Goal: Task Accomplishment & Management: Manage account settings

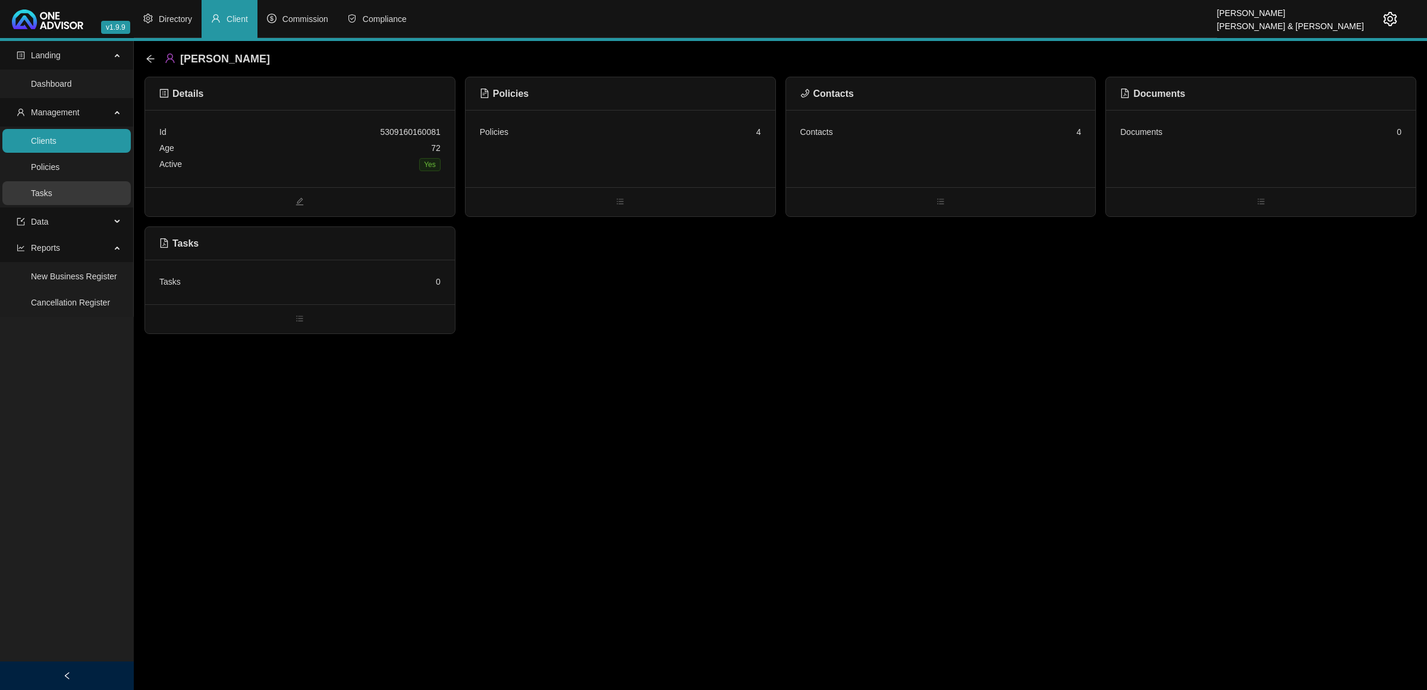
click at [52, 197] on link "Tasks" at bounding box center [41, 193] width 21 height 10
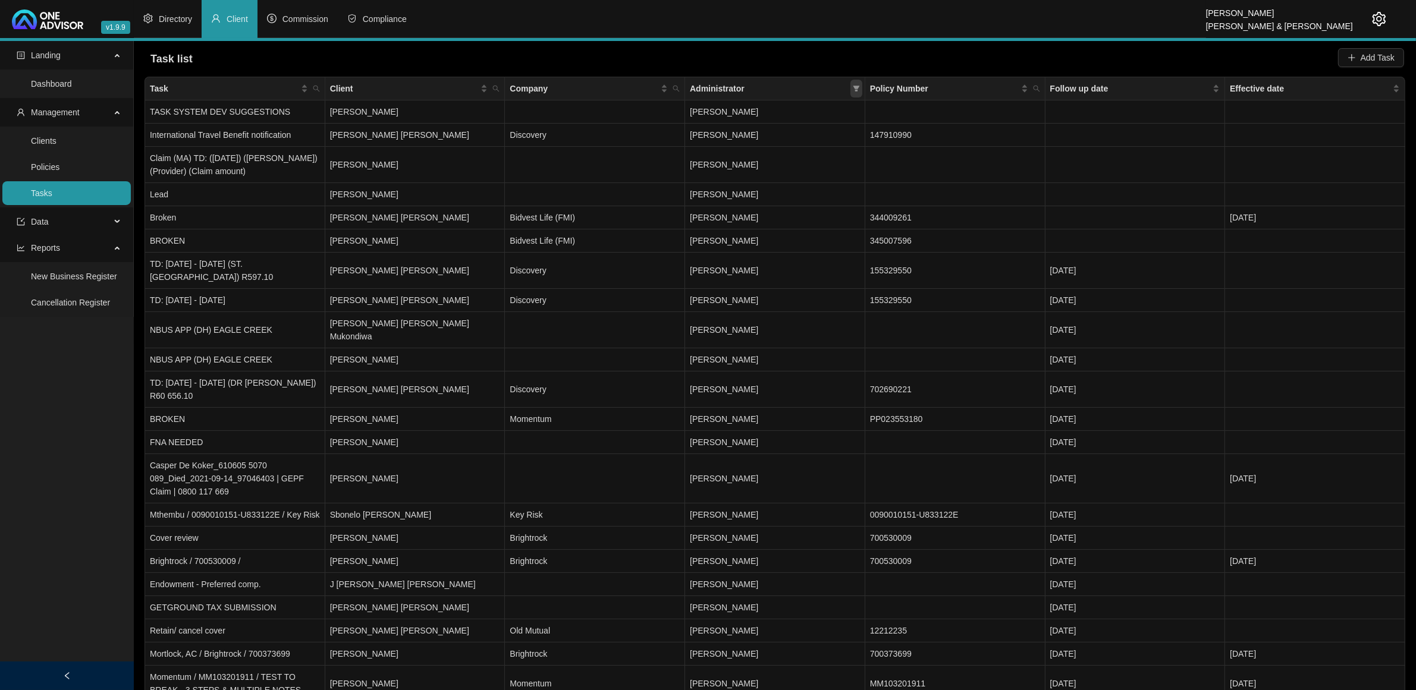
click at [856, 87] on icon "filter" at bounding box center [856, 89] width 7 height 6
click at [774, 188] on span "[PERSON_NAME]" at bounding box center [737, 188] width 73 height 10
checkbox input "true"
click at [836, 274] on div "Reset OK" at bounding box center [772, 273] width 180 height 23
click at [842, 271] on span "OK" at bounding box center [847, 273] width 12 height 13
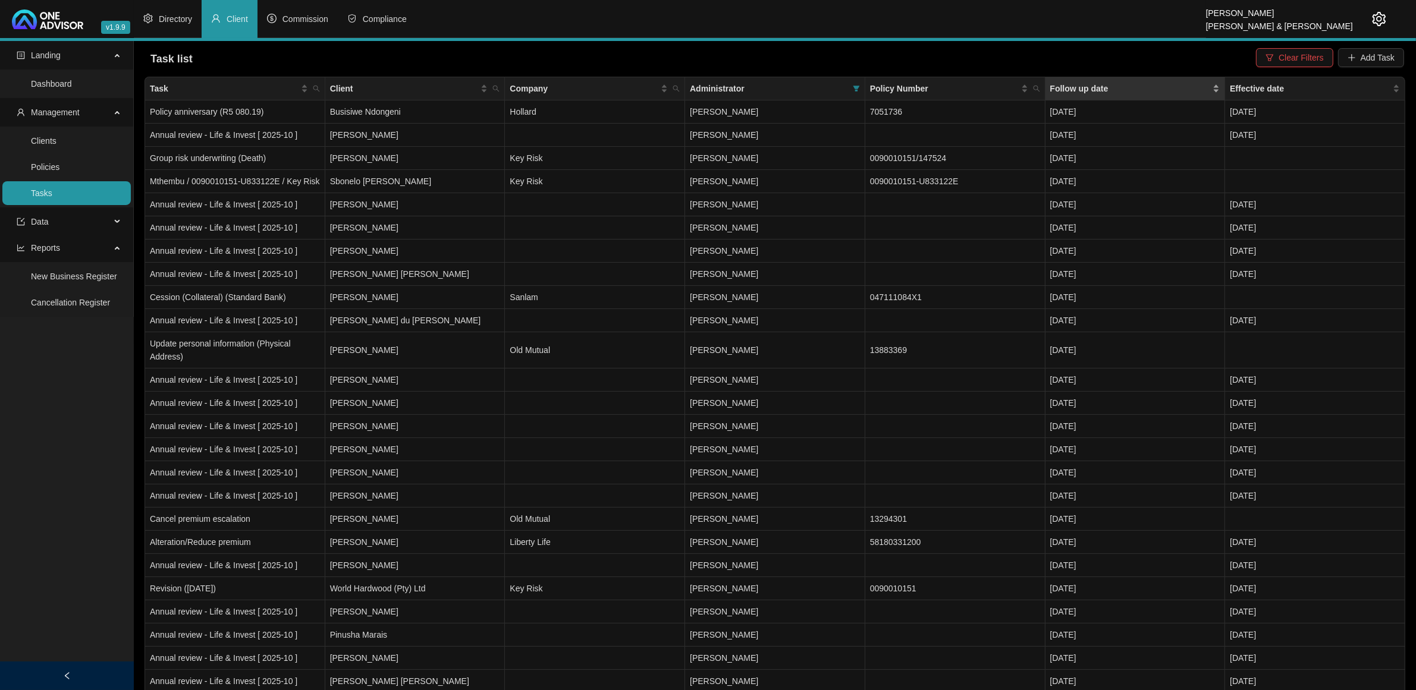
click at [1215, 86] on div "Follow up date" at bounding box center [1135, 88] width 170 height 13
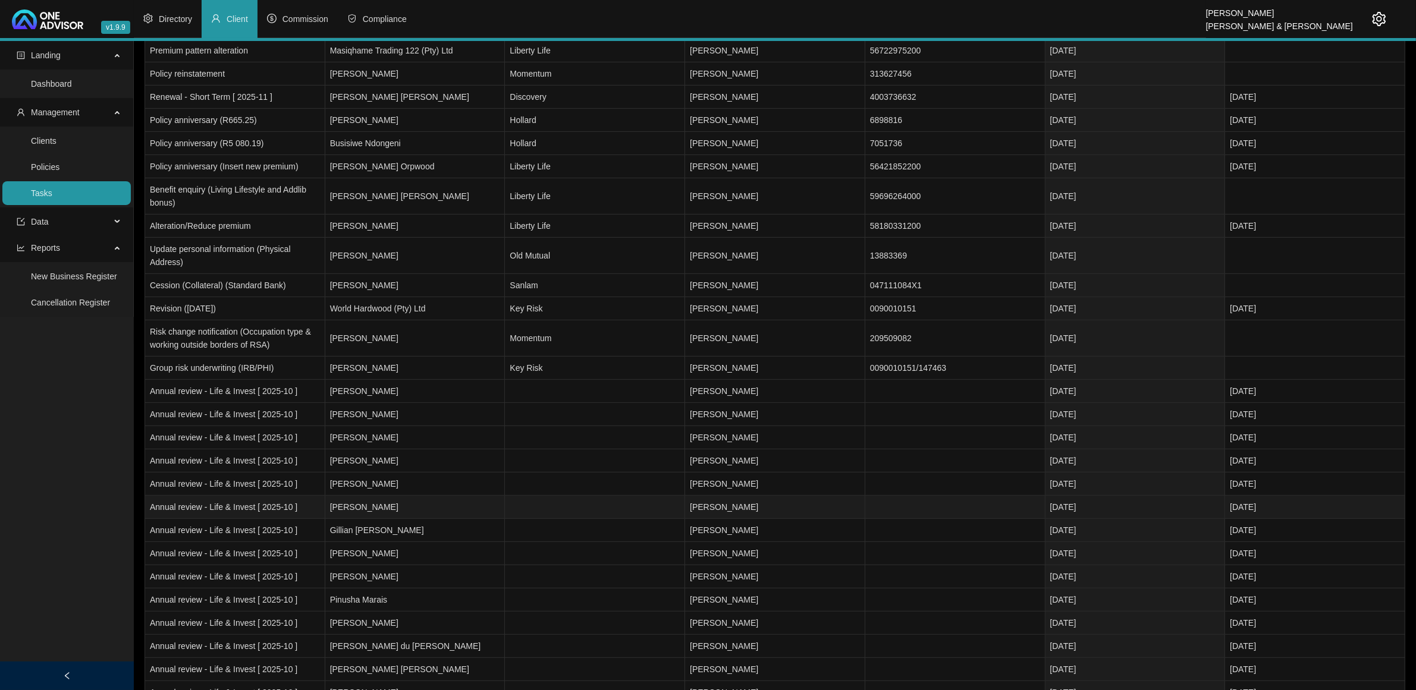
scroll to position [669, 0]
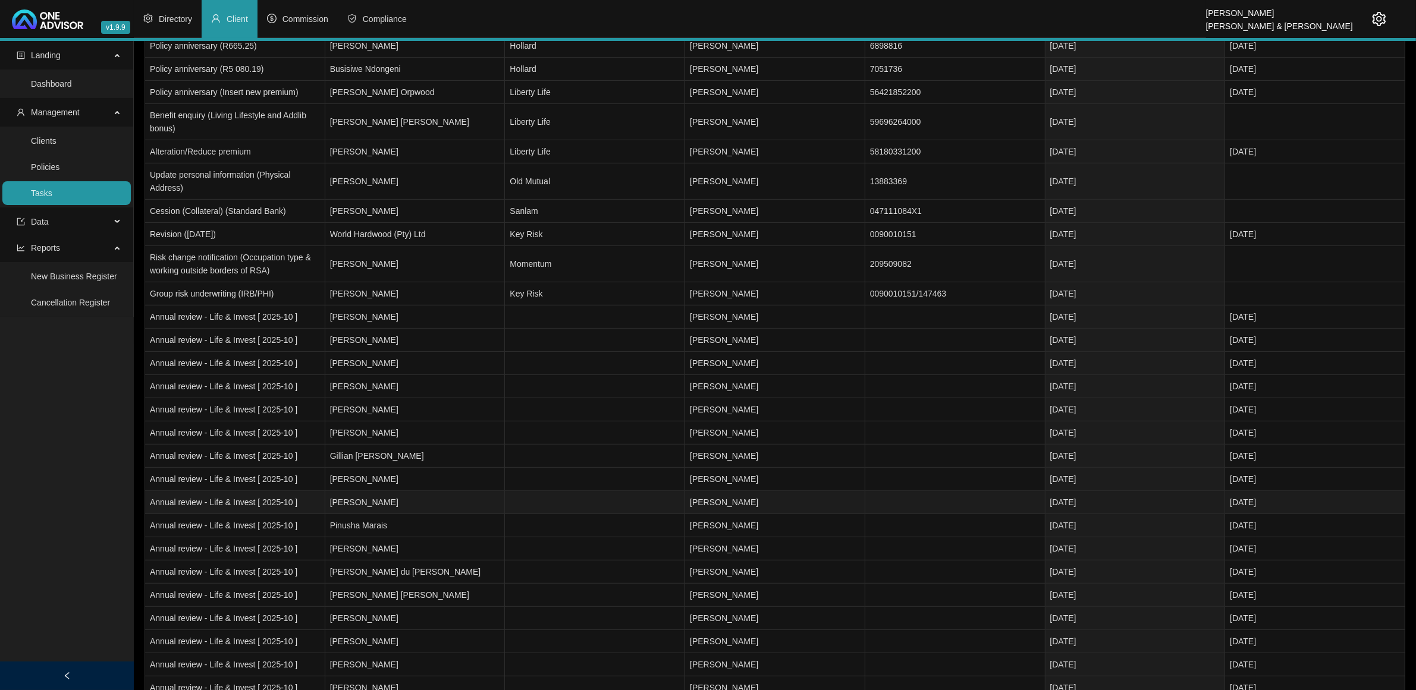
click at [426, 514] on td "[PERSON_NAME]" at bounding box center [415, 502] width 180 height 23
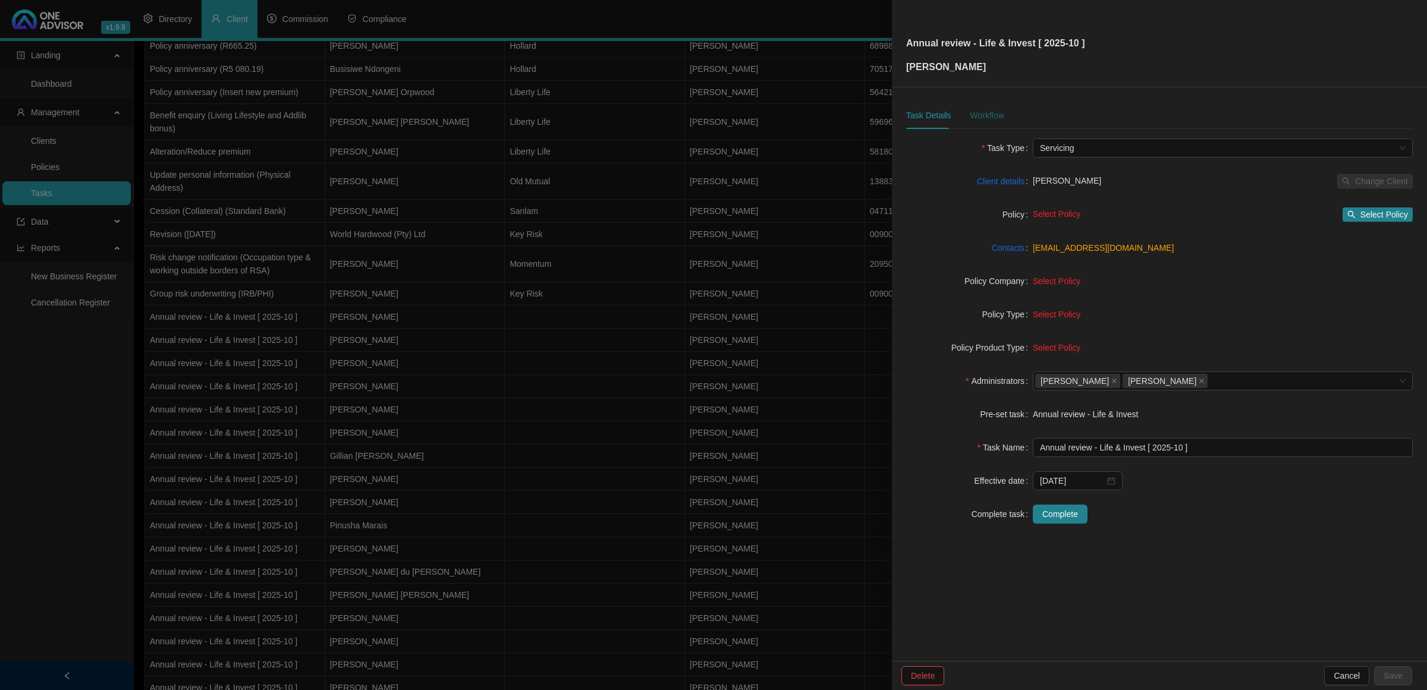
click at [996, 115] on div "Workflow" at bounding box center [987, 115] width 34 height 13
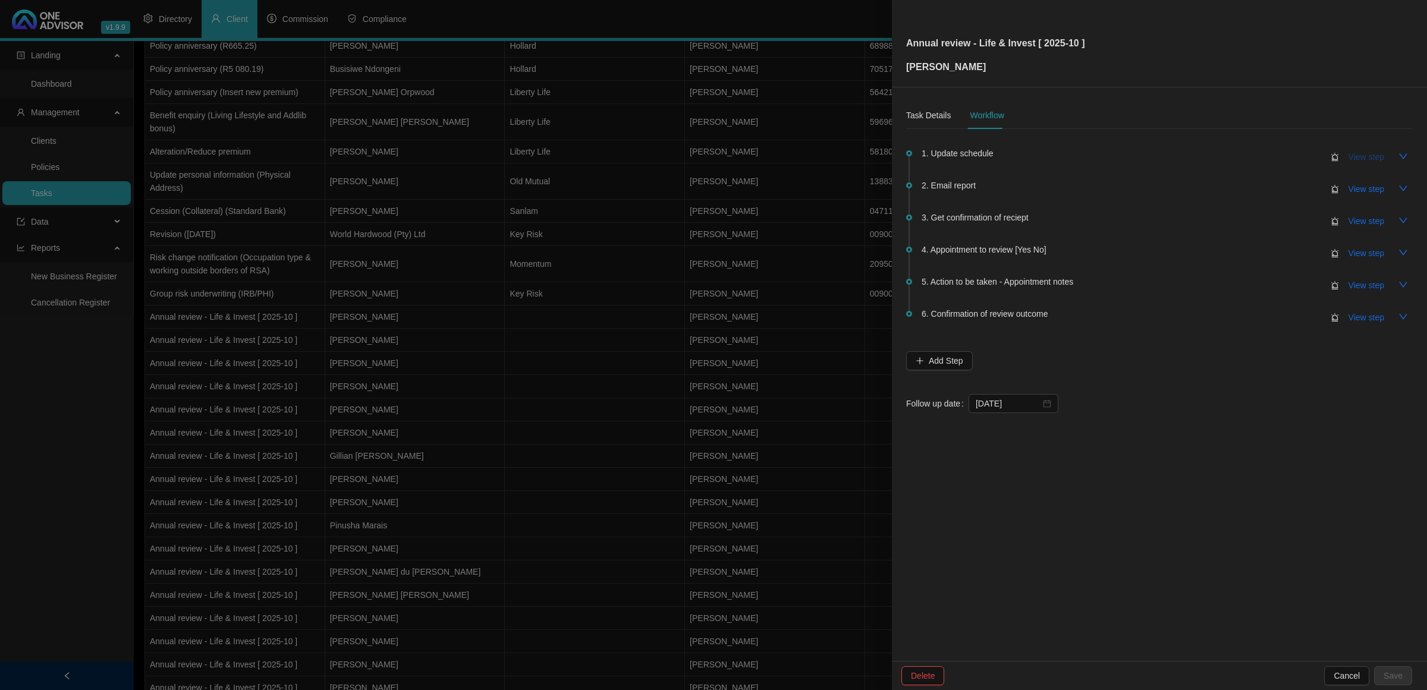
click at [1348, 159] on span "View step" at bounding box center [1366, 156] width 36 height 13
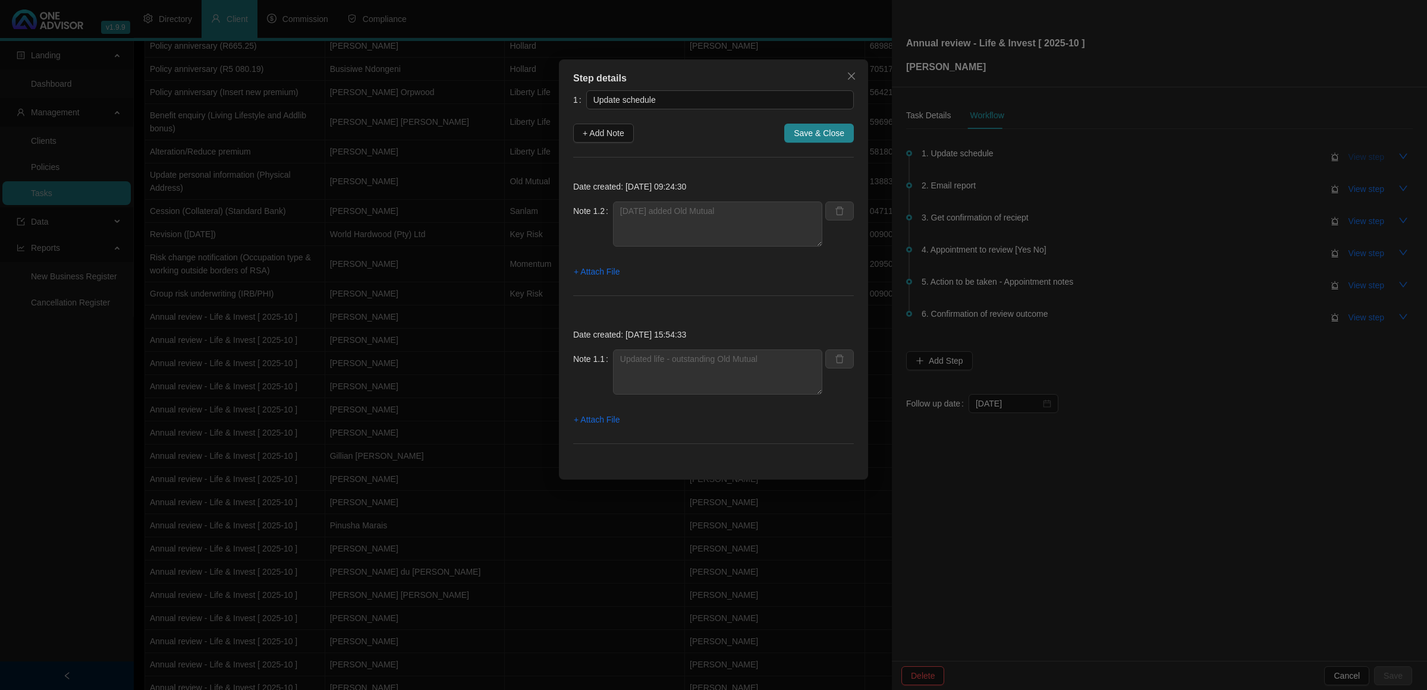
click at [1348, 159] on div "Step details 1 Update schedule + Add Note Save & Close Date created: [DATE] 09:…" at bounding box center [713, 345] width 1427 height 690
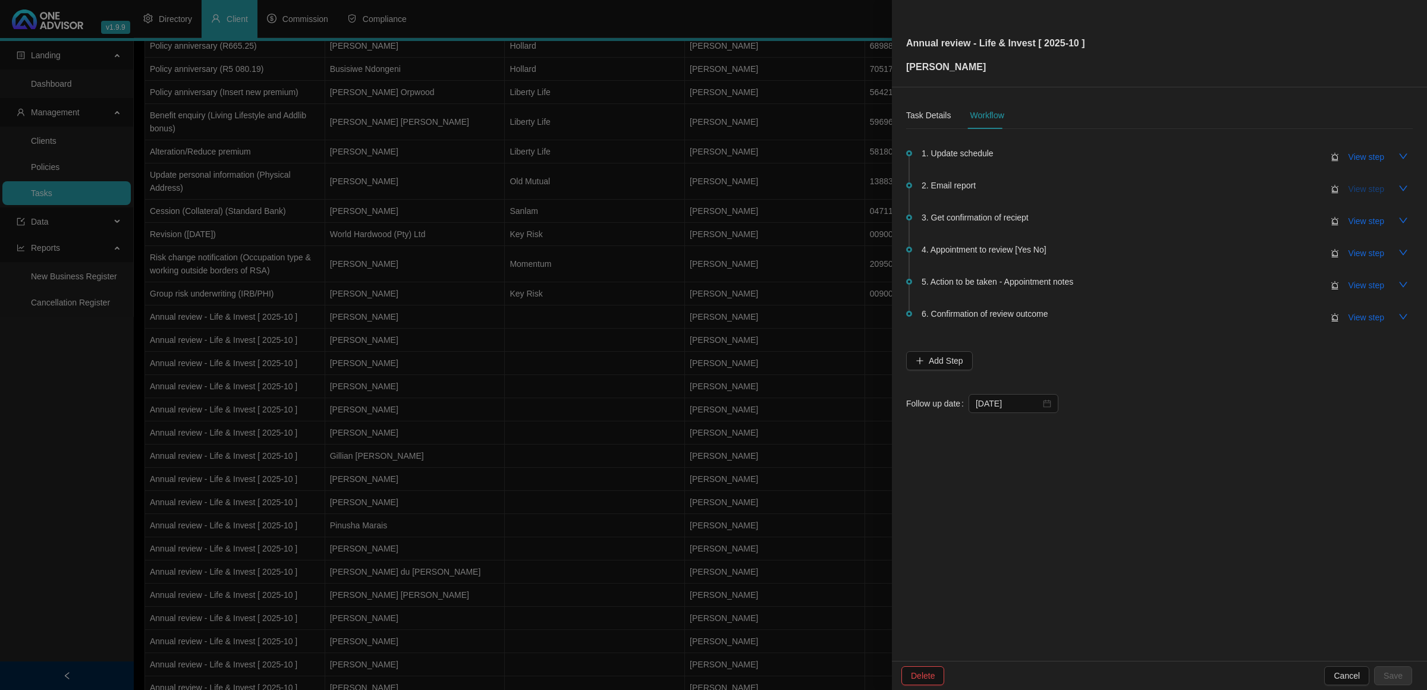
click at [1360, 191] on span "View step" at bounding box center [1366, 189] width 36 height 13
type input "Email report"
type textarea "[DATE] [PERSON_NAME] emailed schedule to client"
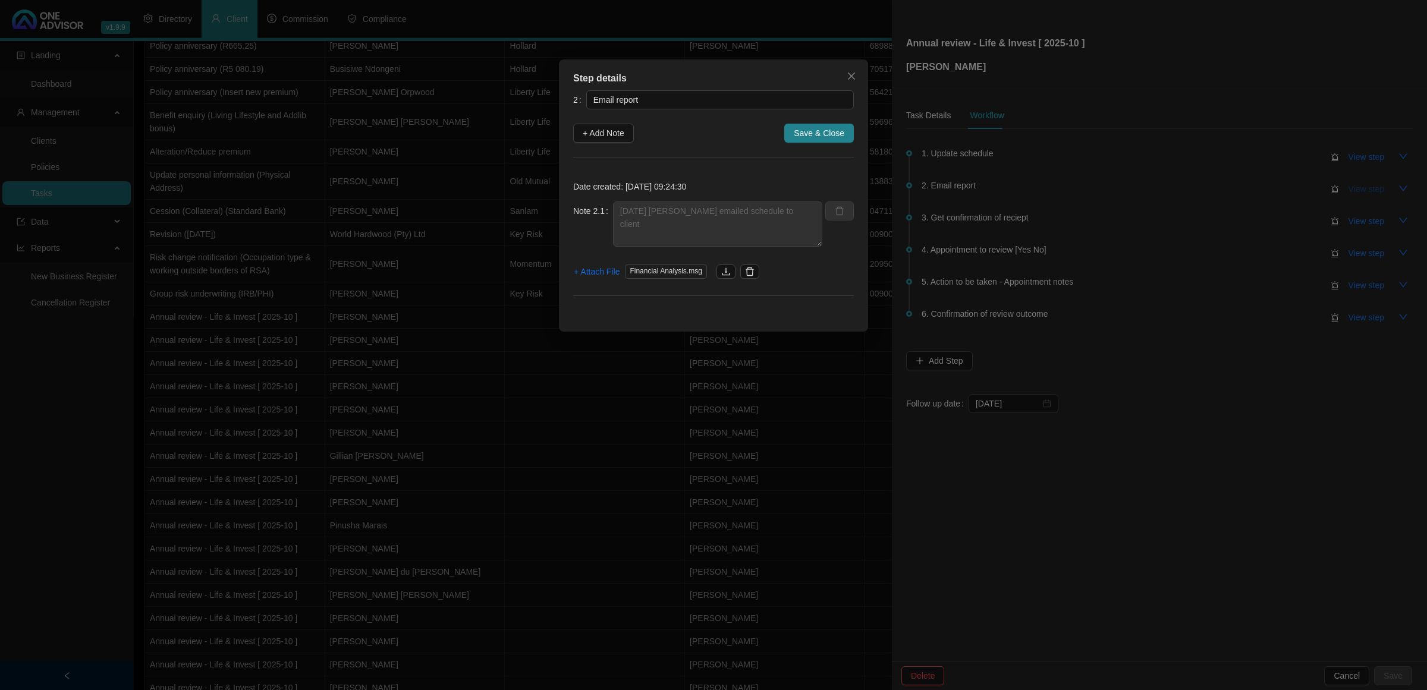
click at [1360, 191] on div "Step details 2 Email report + Add Note Save & Close Date created: [DATE] 09:24:…" at bounding box center [713, 345] width 1427 height 690
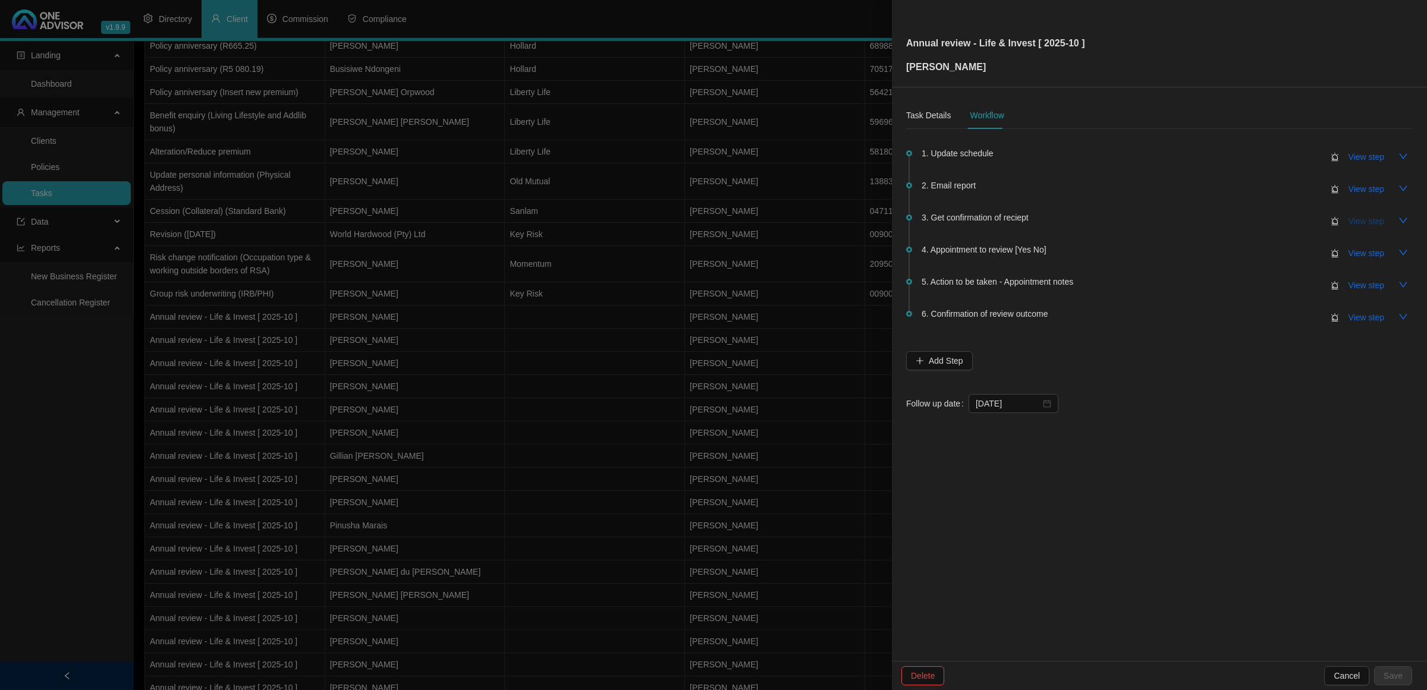
click at [1361, 219] on span "View step" at bounding box center [1366, 221] width 36 height 13
type input "Get confirmation of reciept"
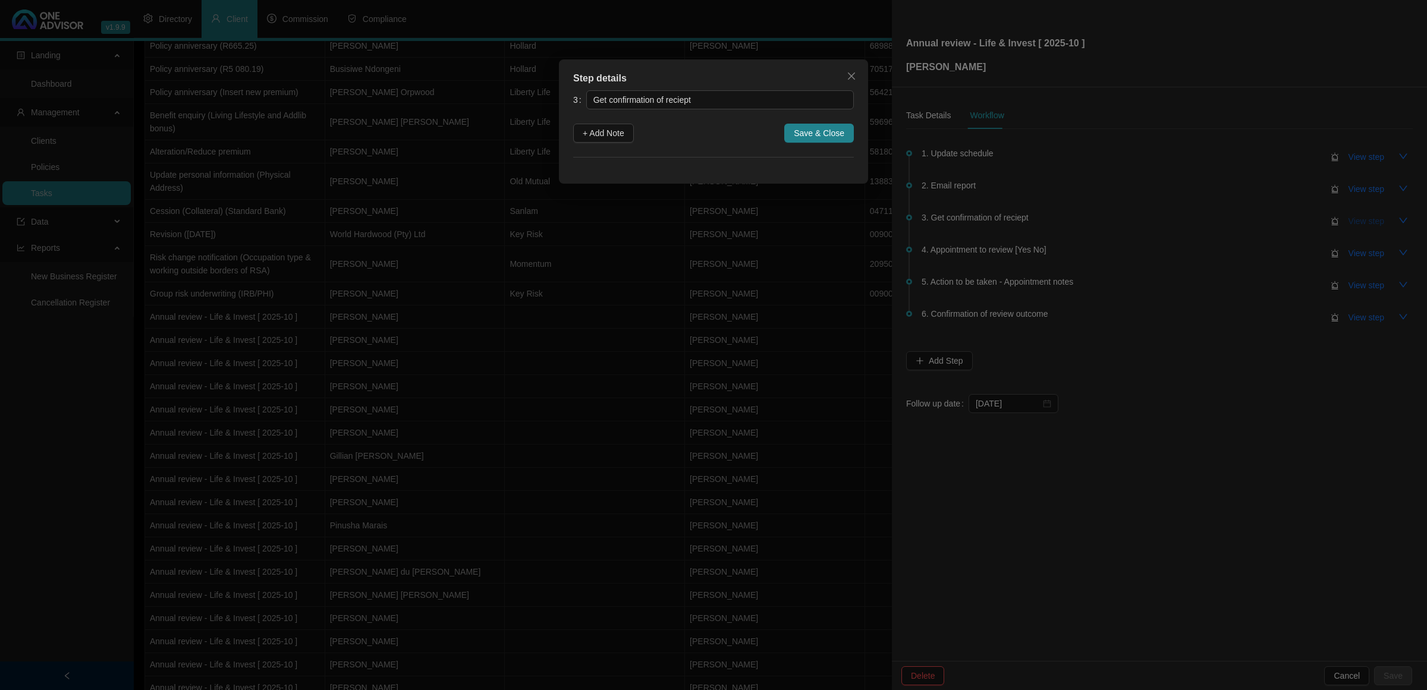
click at [1361, 219] on div "Step details 3 Get confirmation of reciept + Add Note Save & Close Cancel OK" at bounding box center [713, 345] width 1427 height 690
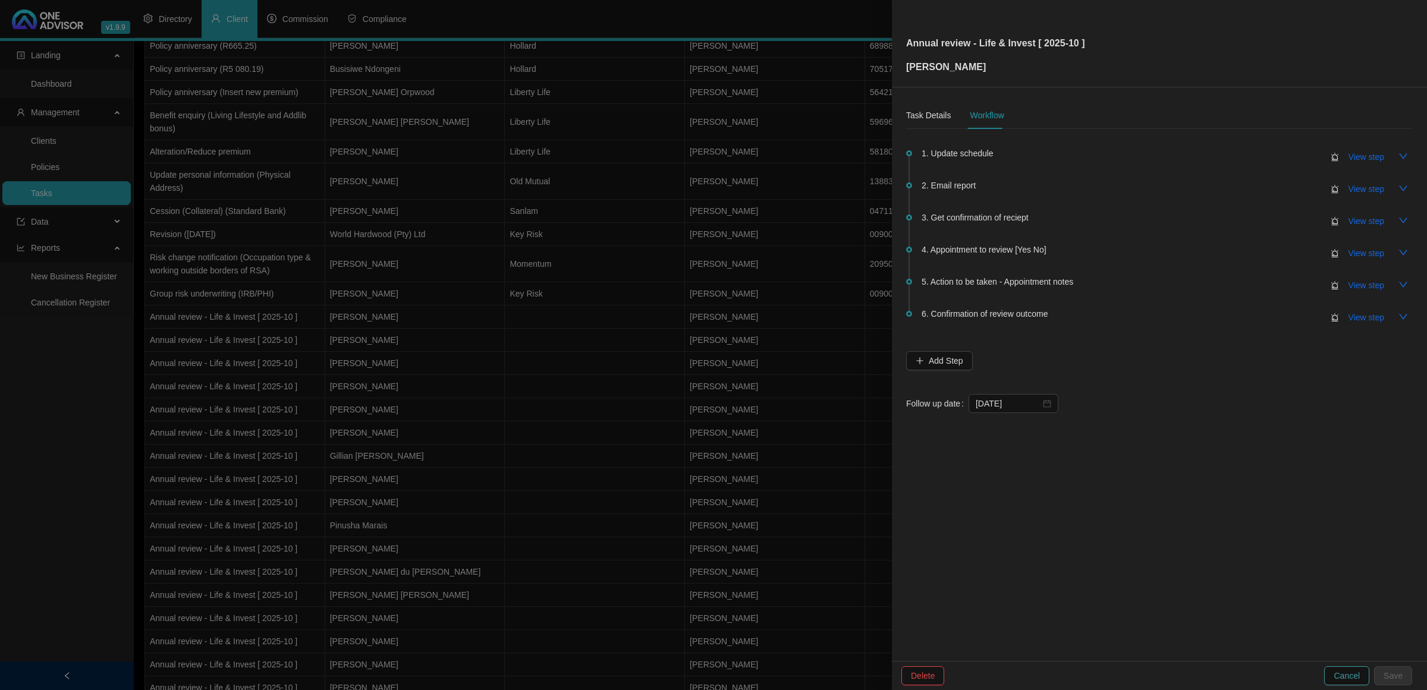
click at [1347, 678] on span "Cancel" at bounding box center [1346, 675] width 26 height 13
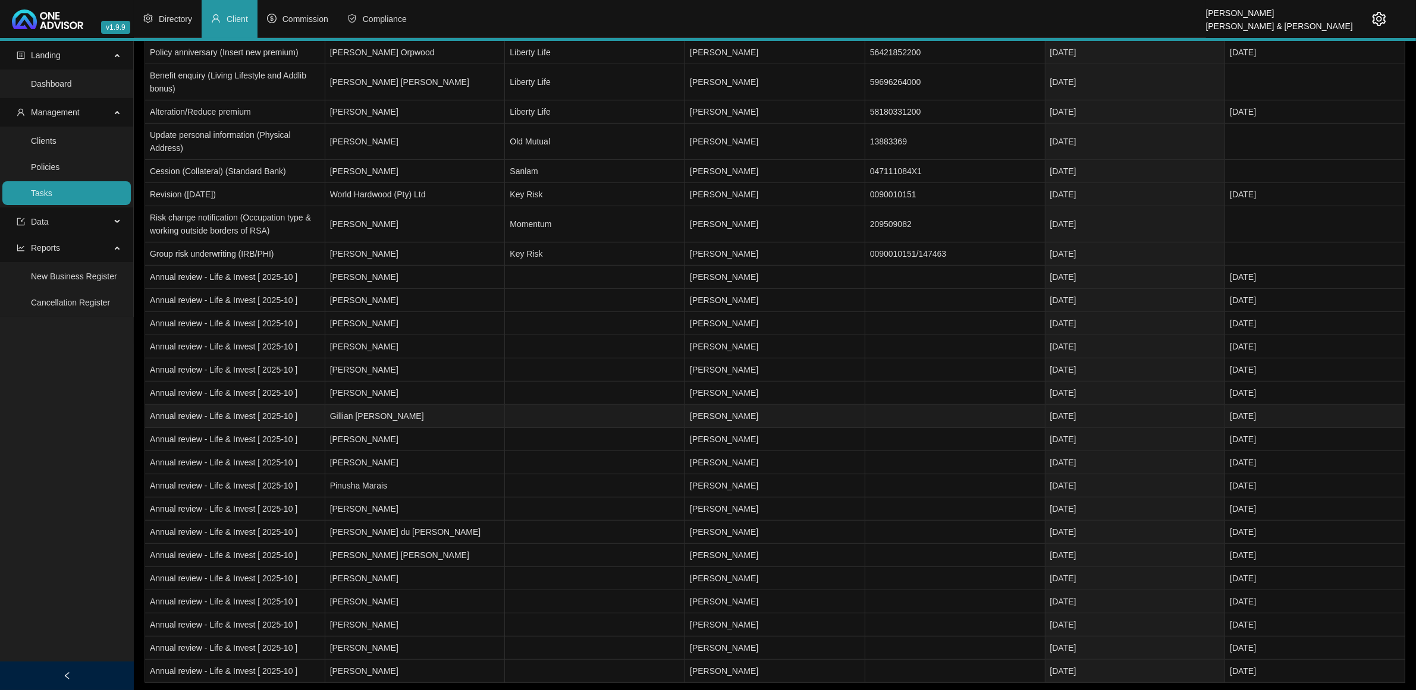
scroll to position [741, 0]
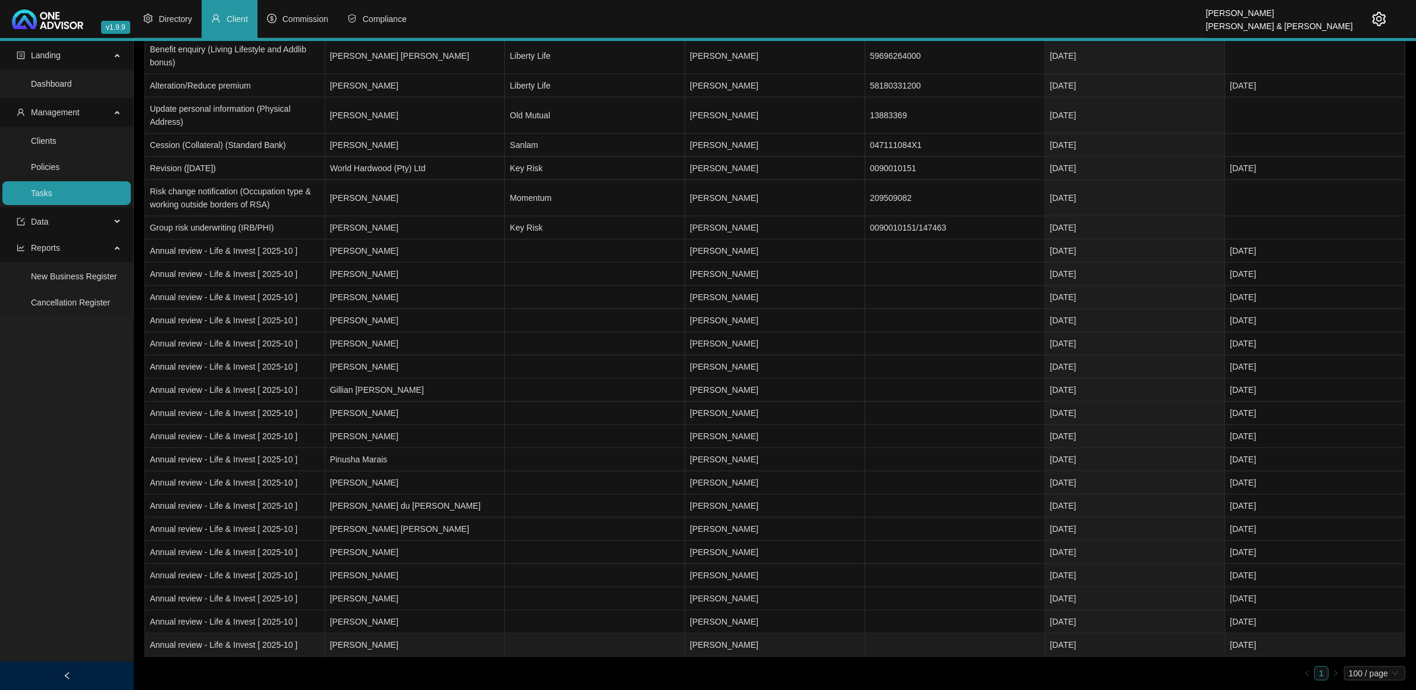
click at [486, 646] on td "[PERSON_NAME]" at bounding box center [415, 645] width 180 height 23
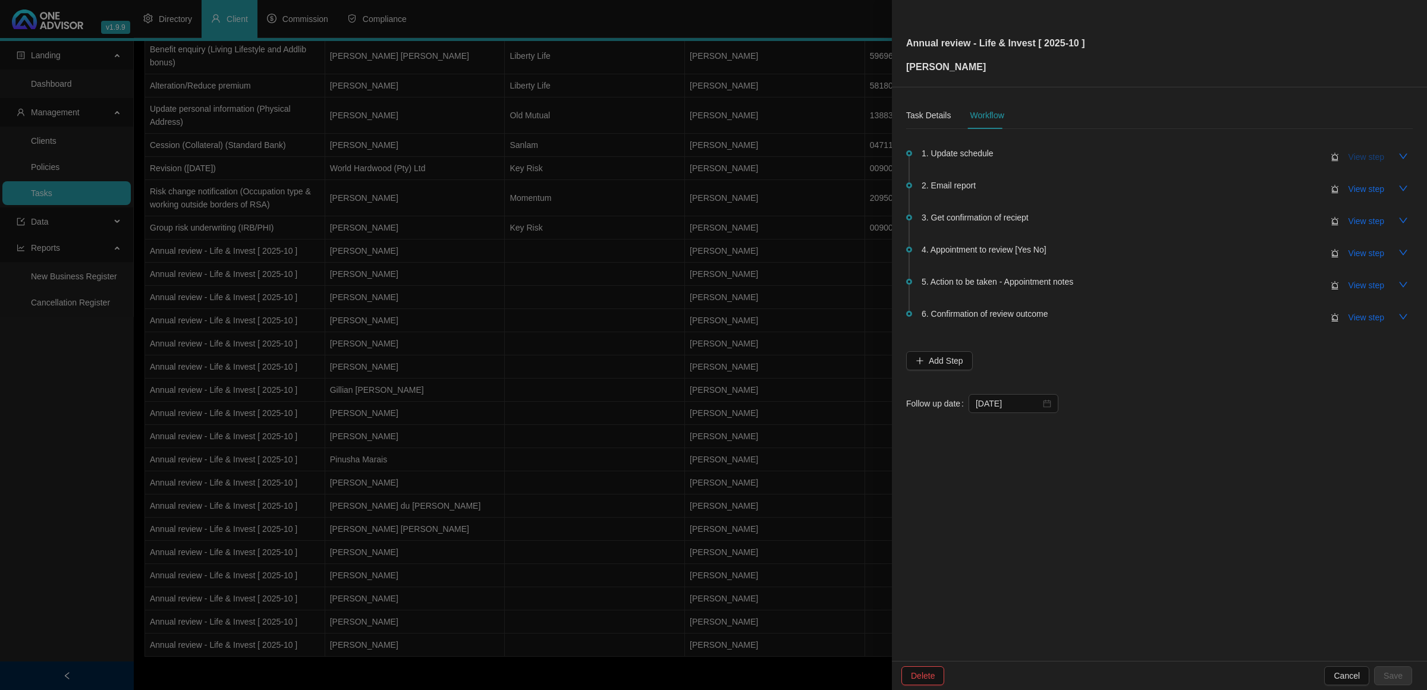
click at [1364, 162] on span "View step" at bounding box center [1366, 156] width 36 height 13
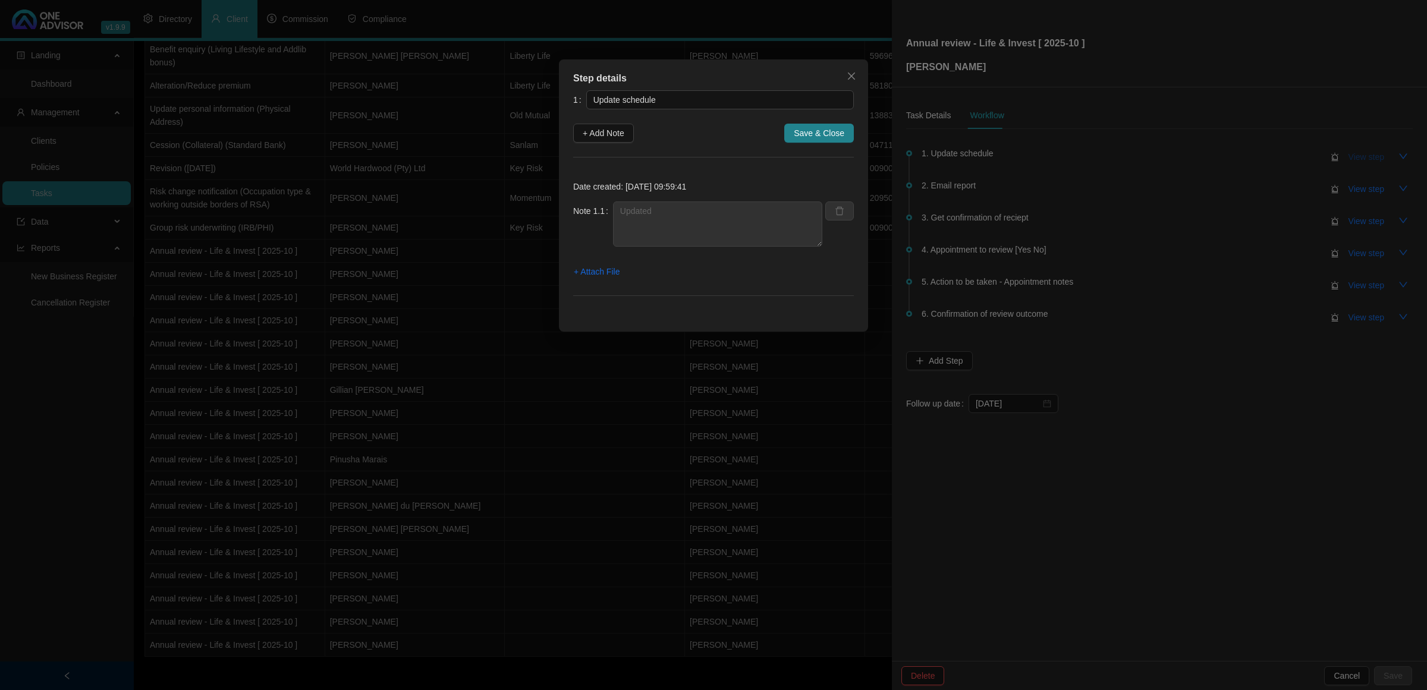
click at [1364, 162] on div "Step details 1 Update schedule + Add Note Save & Close Date created: [DATE] 09:…" at bounding box center [713, 345] width 1427 height 690
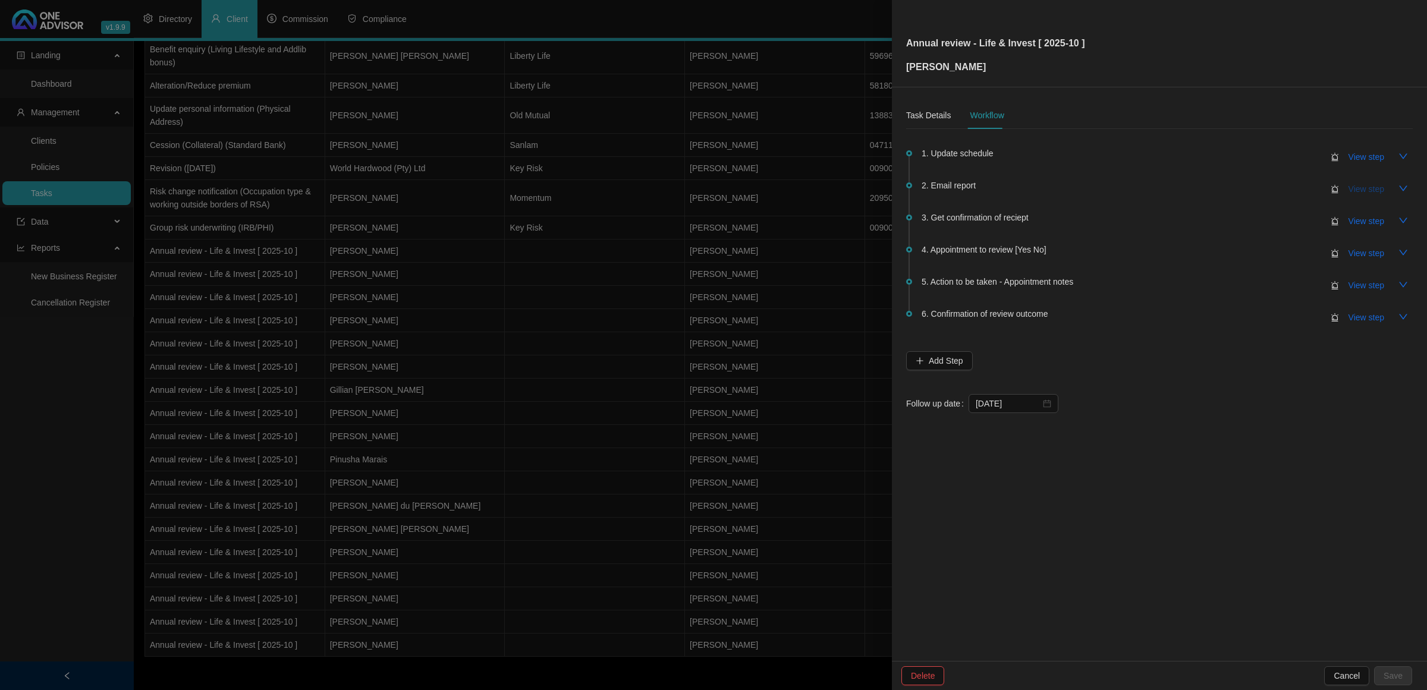
click at [1363, 180] on button "View step" at bounding box center [1366, 189] width 55 height 19
type input "Email report"
type textarea "[PERSON_NAME] emailed report to client for face to face meeting"
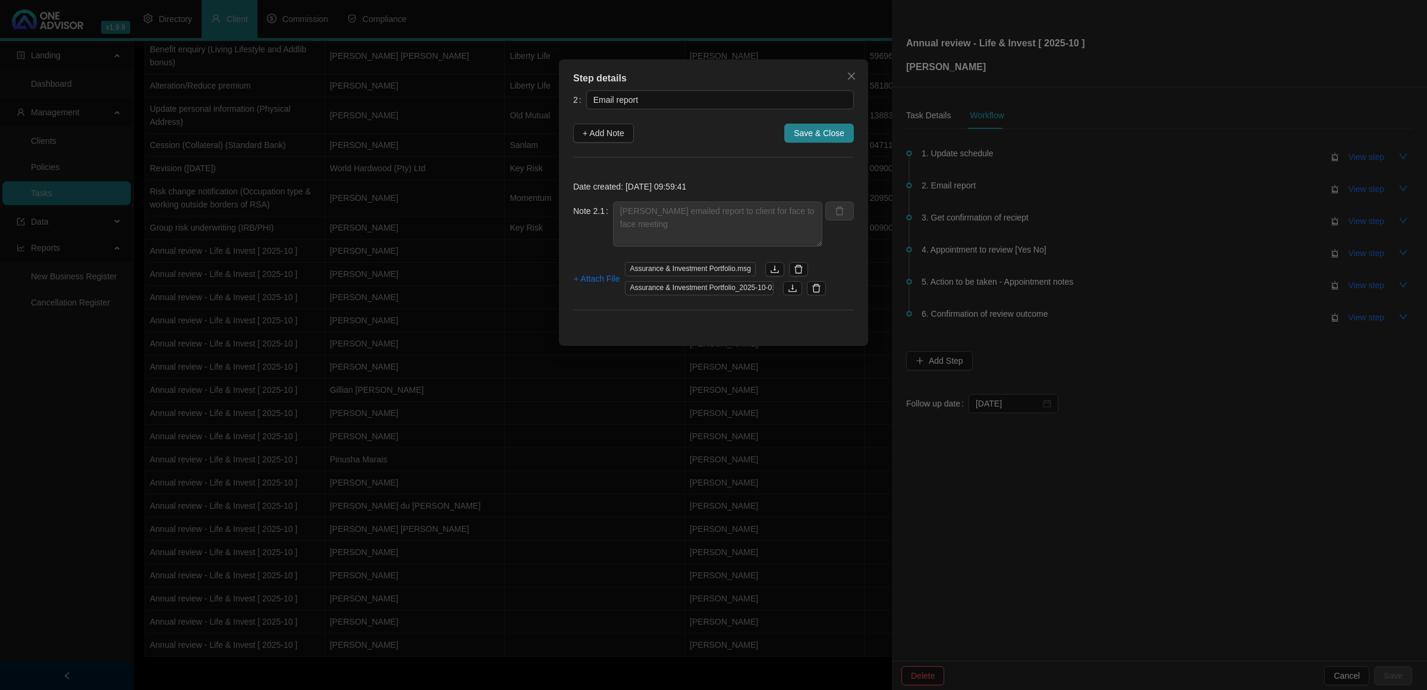
click at [1360, 190] on div "Step details 2 Email report + Add Note Save & Close Date created: [DATE] 09:59:…" at bounding box center [713, 345] width 1427 height 690
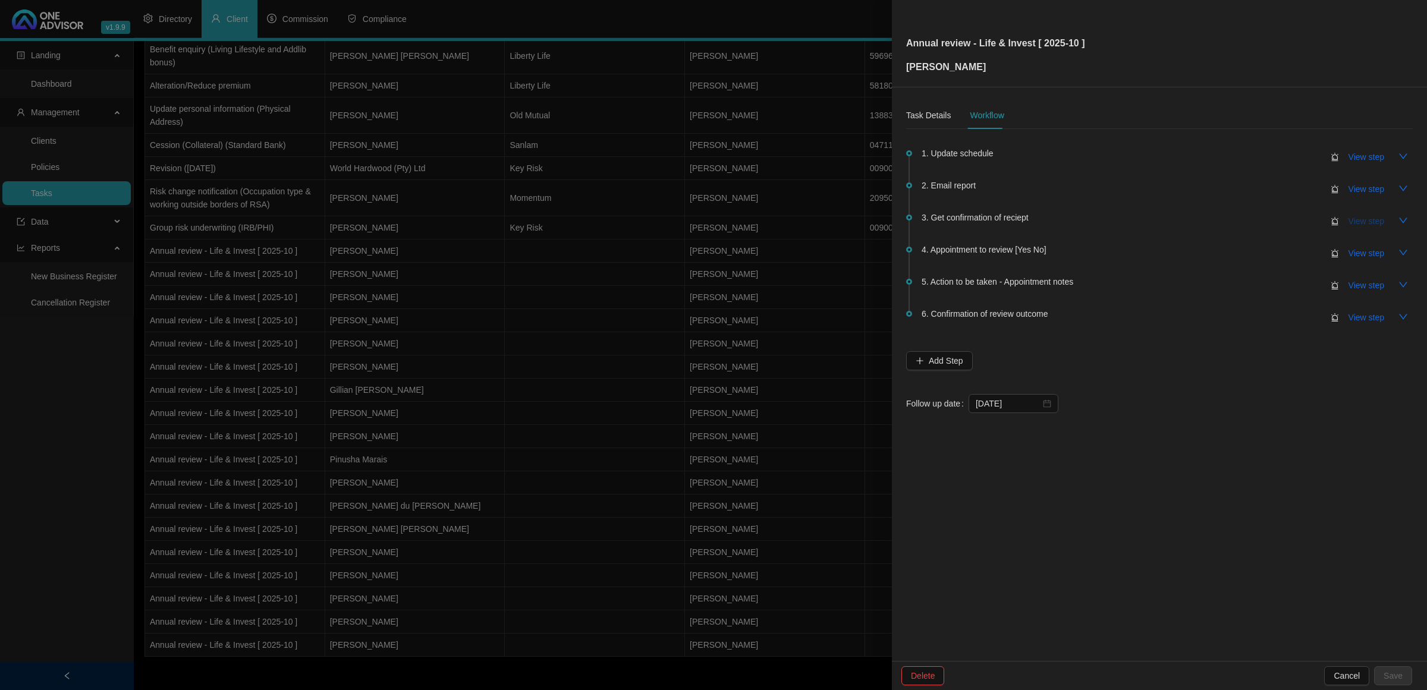
click at [1362, 217] on span "View step" at bounding box center [1366, 221] width 36 height 13
type input "Get confirmation of reciept"
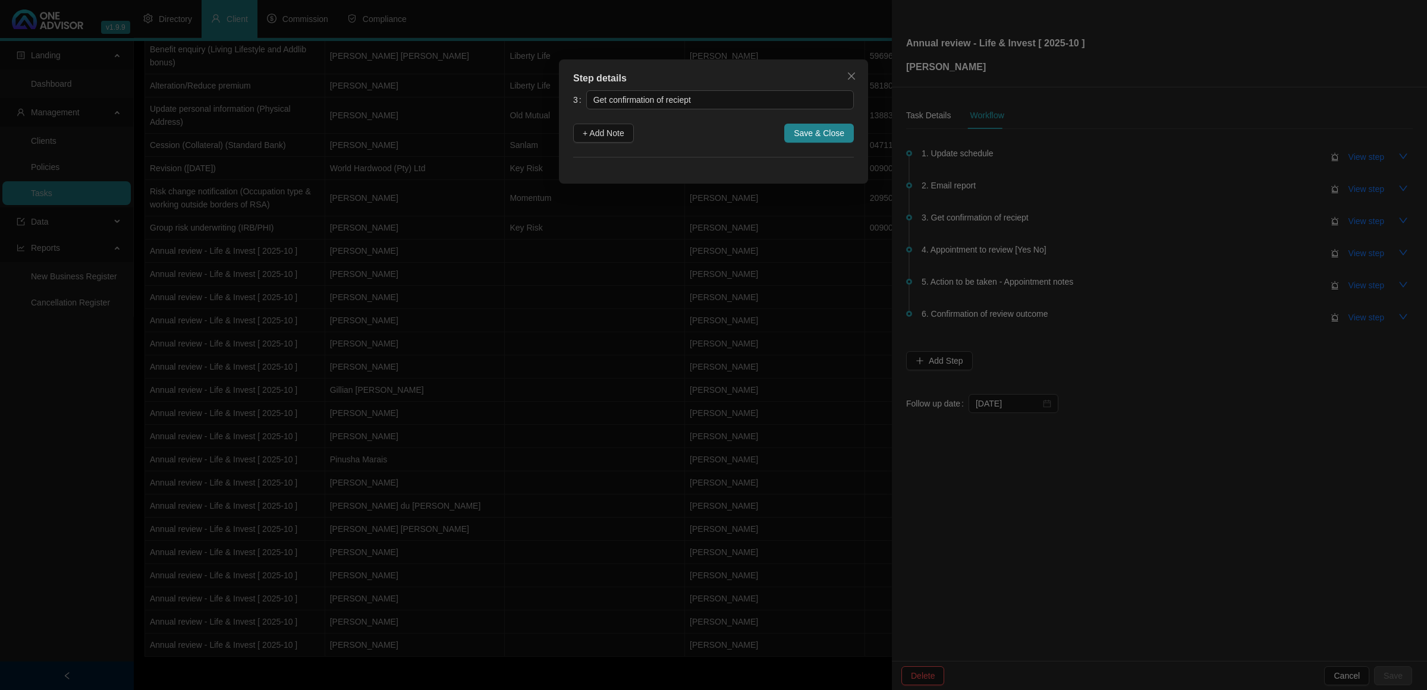
click at [1362, 217] on div "Step details 3 Get confirmation of reciept + Add Note Save & Close Cancel OK" at bounding box center [713, 345] width 1427 height 690
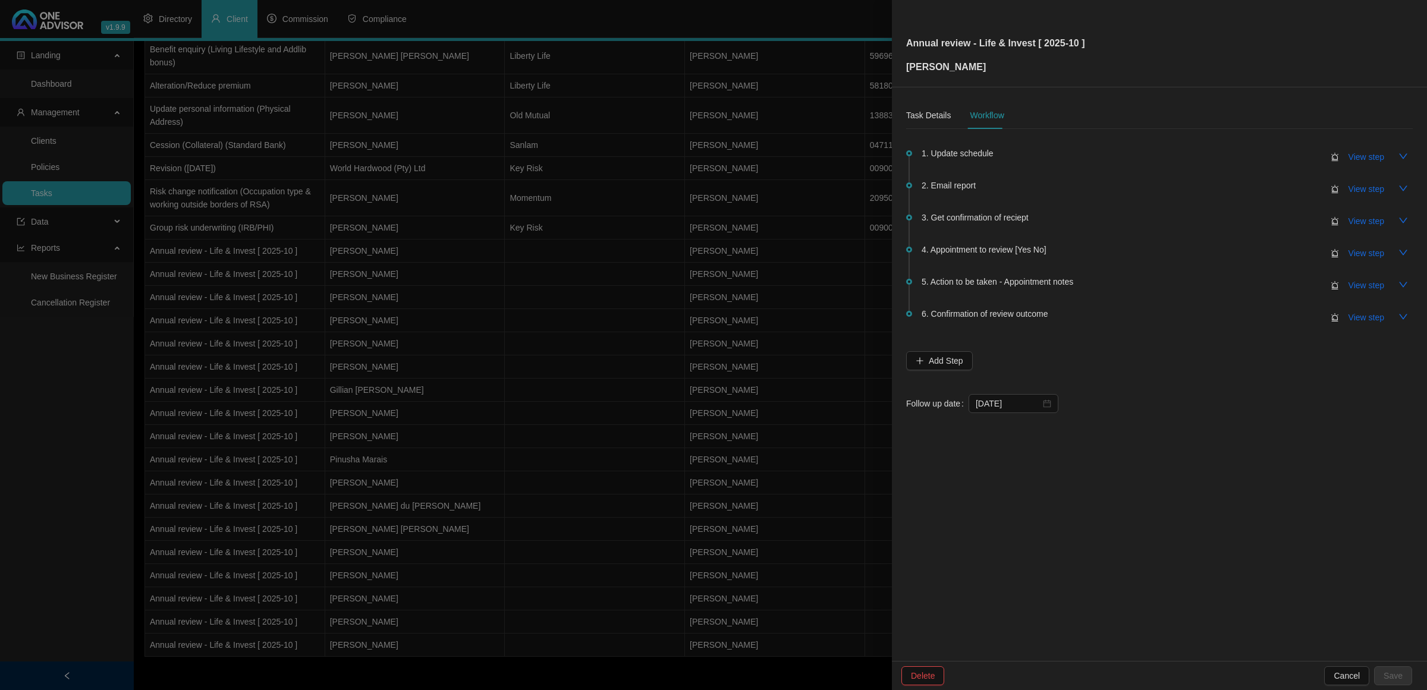
click at [634, 623] on div at bounding box center [713, 345] width 1427 height 690
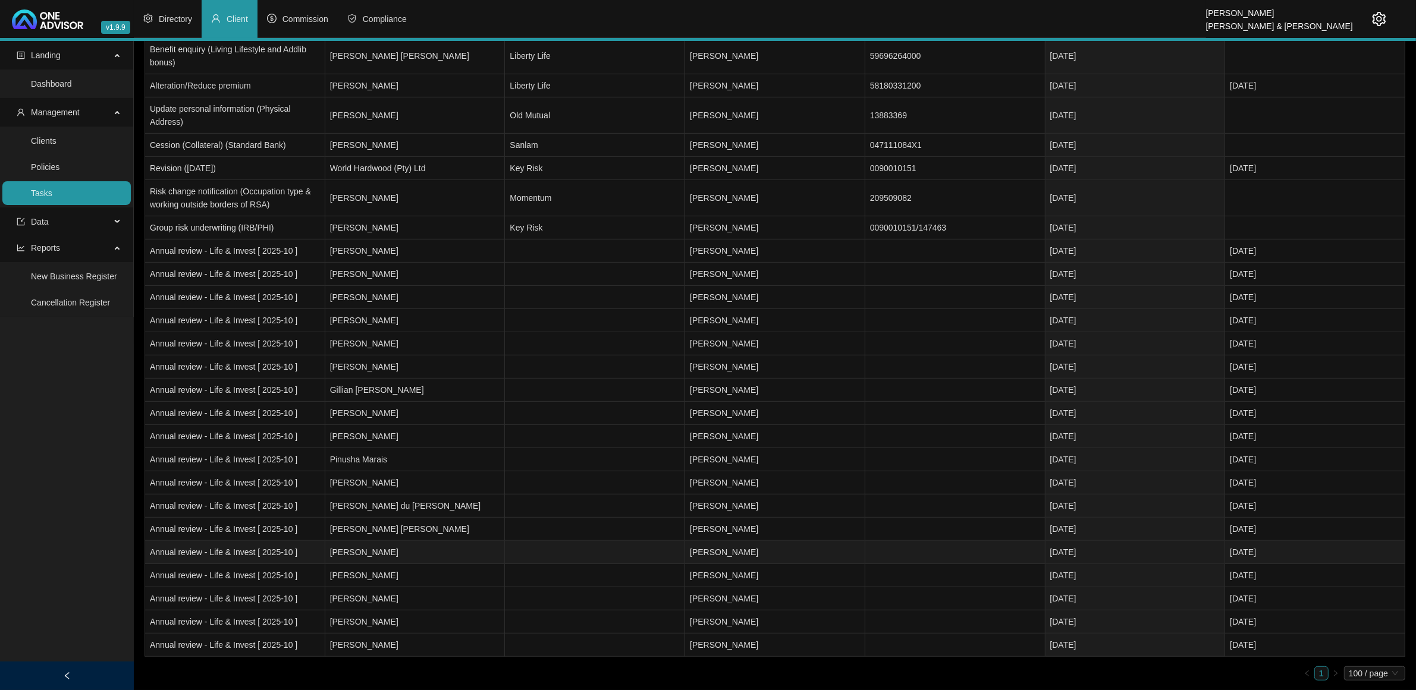
click at [403, 552] on td "[PERSON_NAME]" at bounding box center [415, 552] width 180 height 23
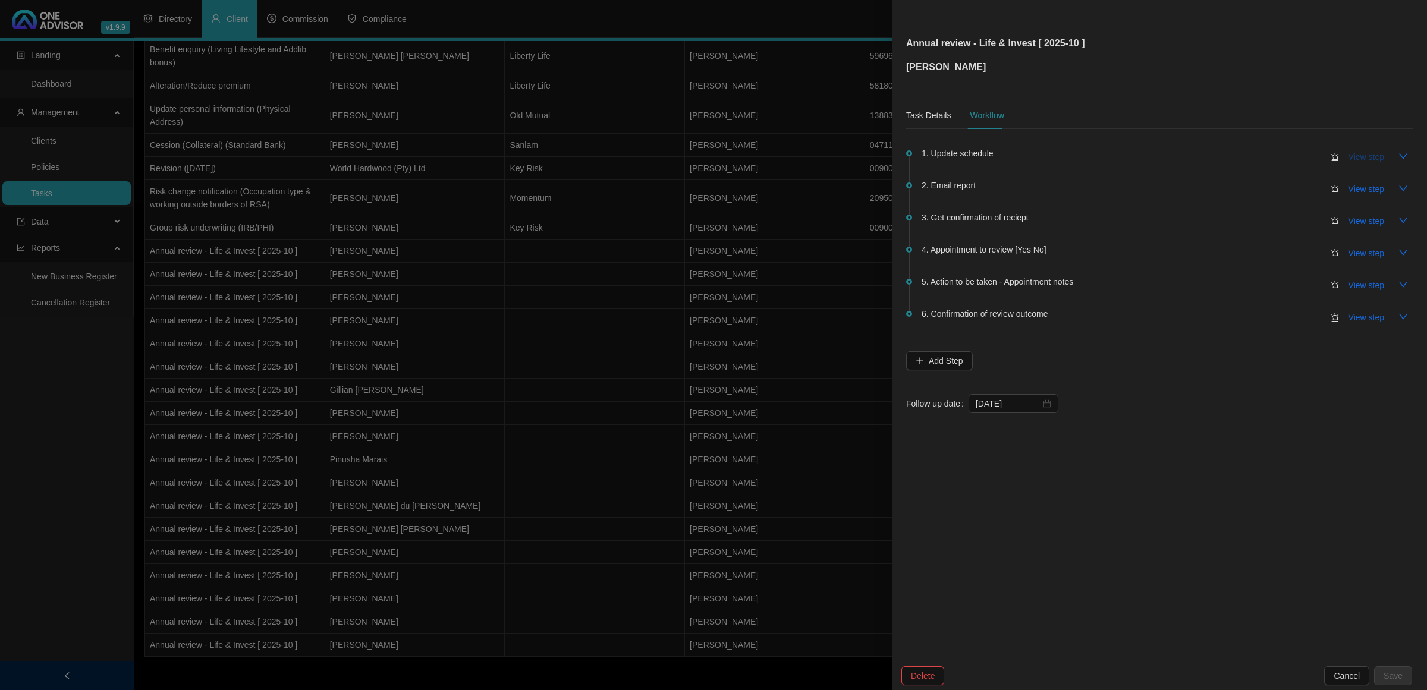
click at [1365, 155] on span "View step" at bounding box center [1366, 156] width 36 height 13
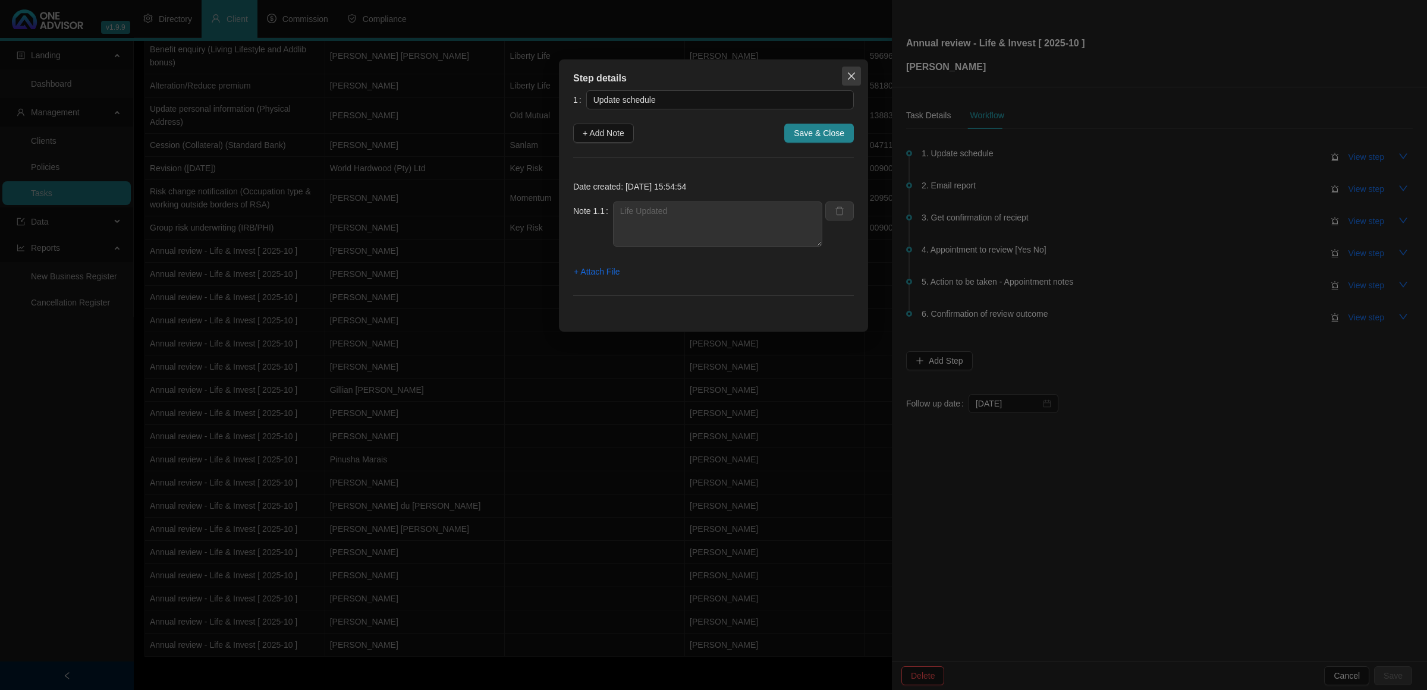
click at [854, 81] on button "Close" at bounding box center [851, 76] width 19 height 19
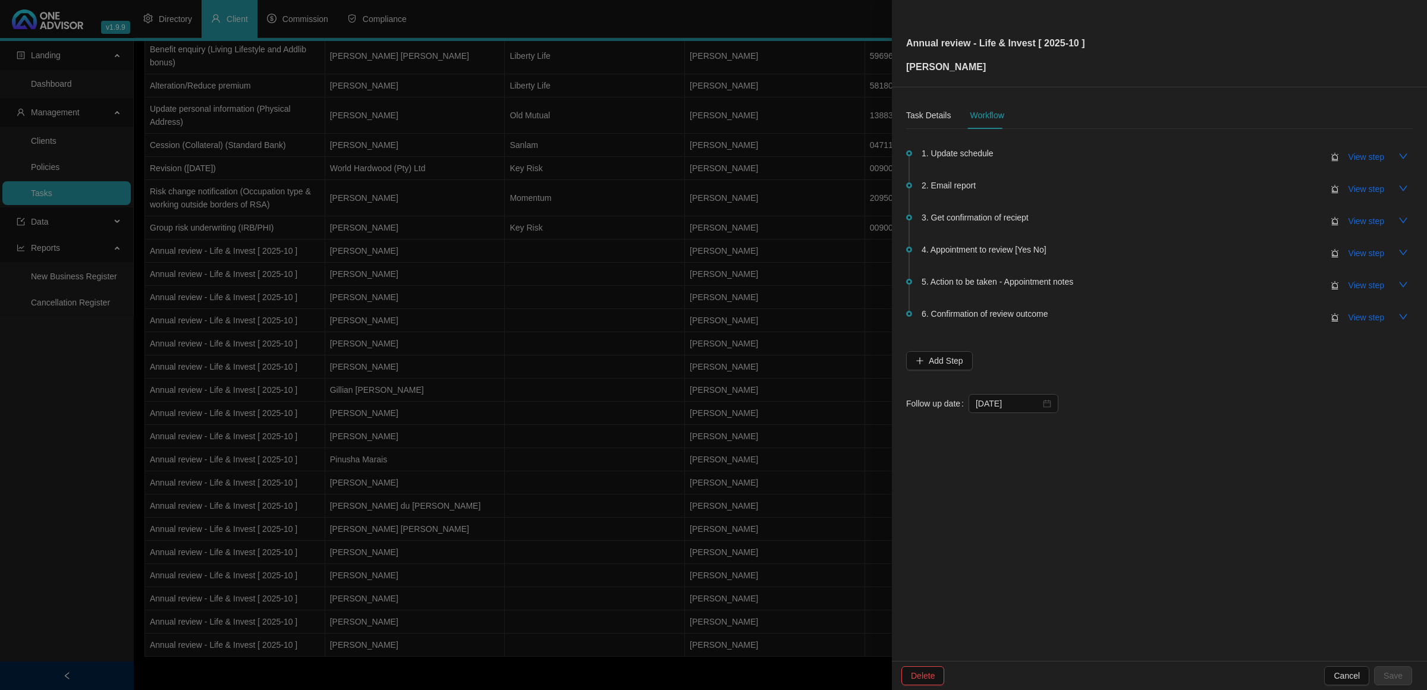
click at [643, 383] on div at bounding box center [713, 345] width 1427 height 690
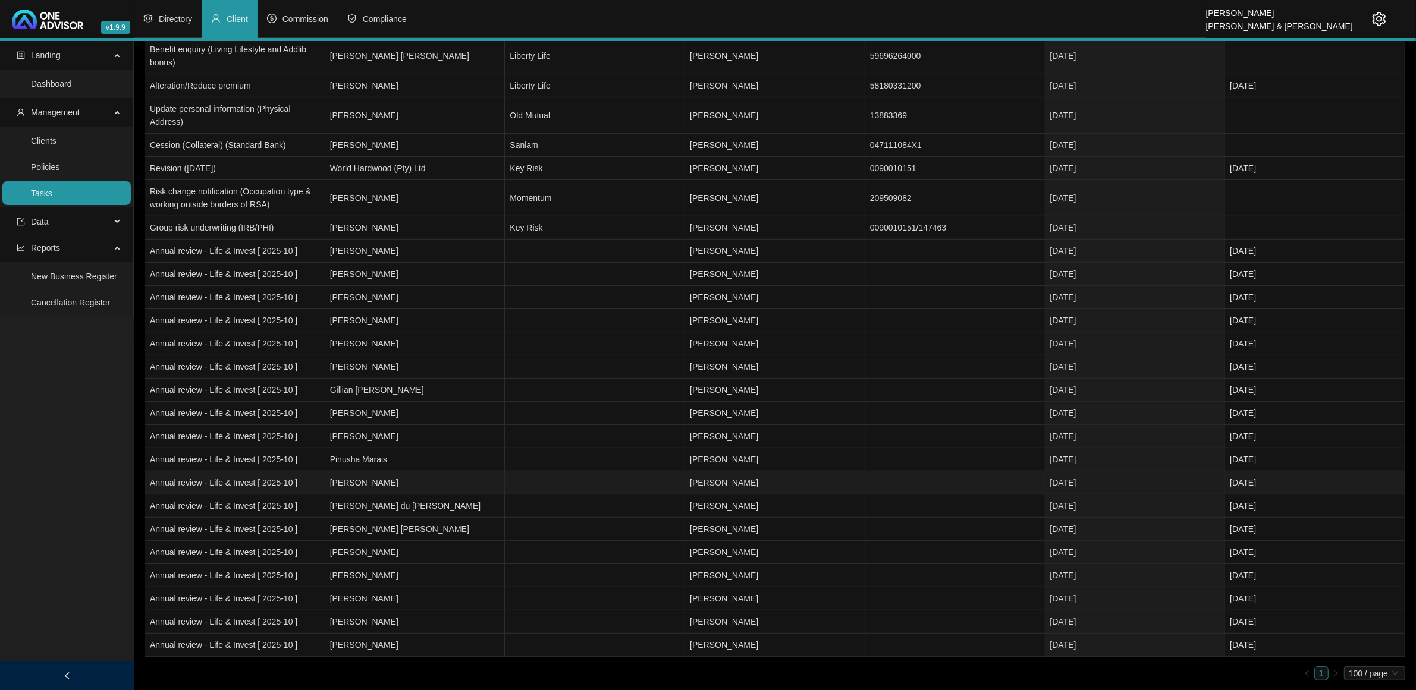
click at [447, 482] on td "[PERSON_NAME]" at bounding box center [415, 482] width 180 height 23
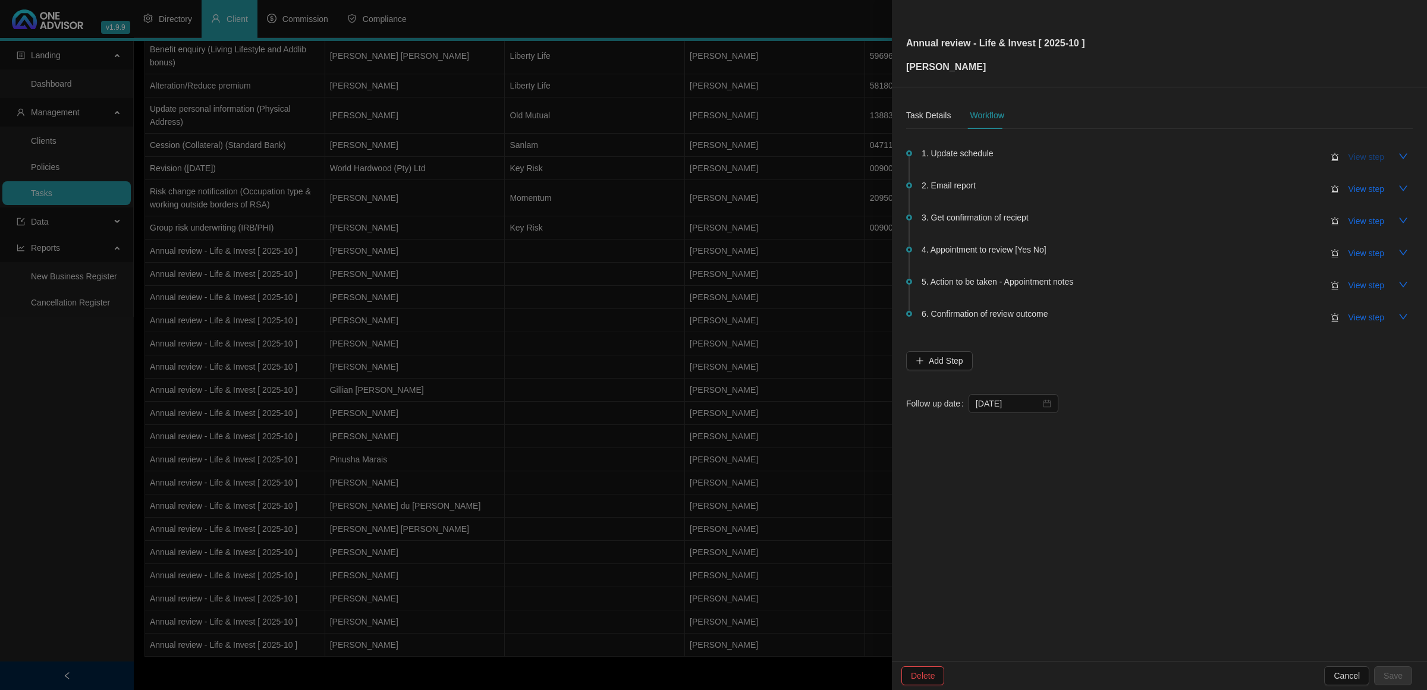
click at [1355, 149] on button "View step" at bounding box center [1366, 156] width 55 height 19
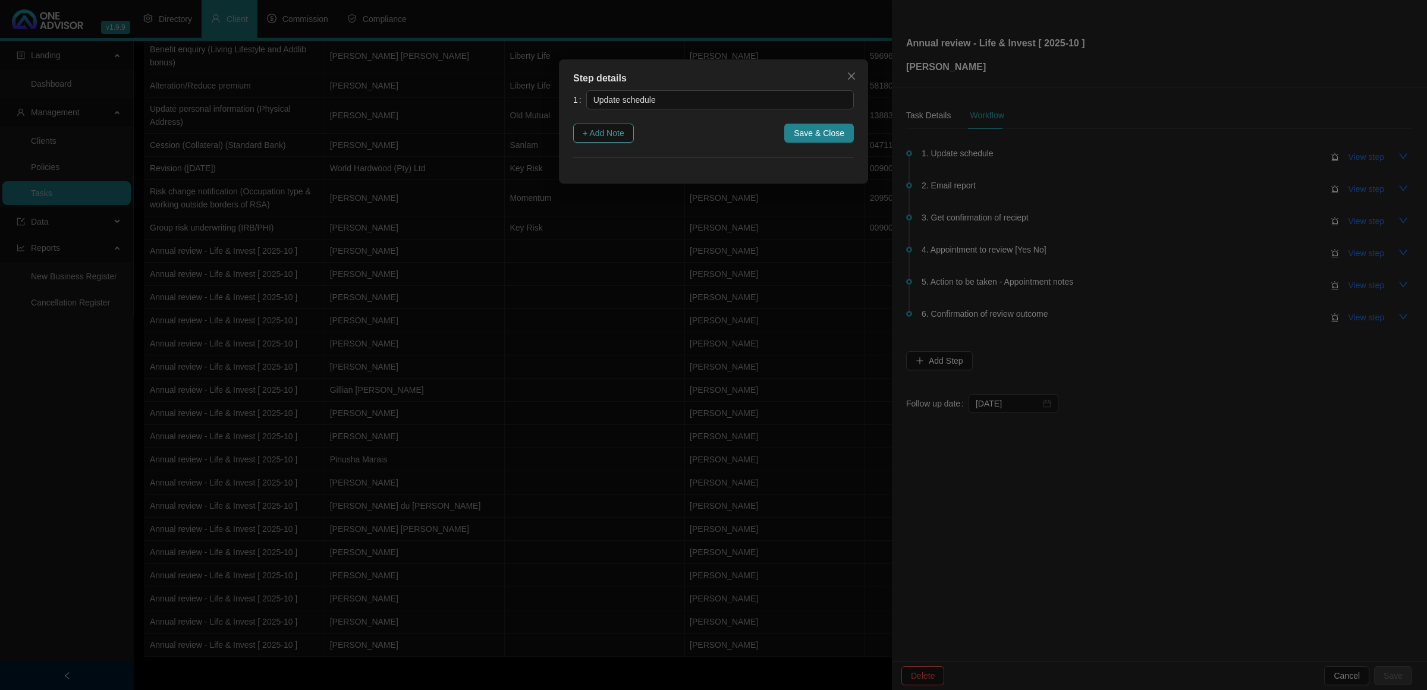
click at [619, 131] on span "+ Add Note" at bounding box center [604, 133] width 42 height 13
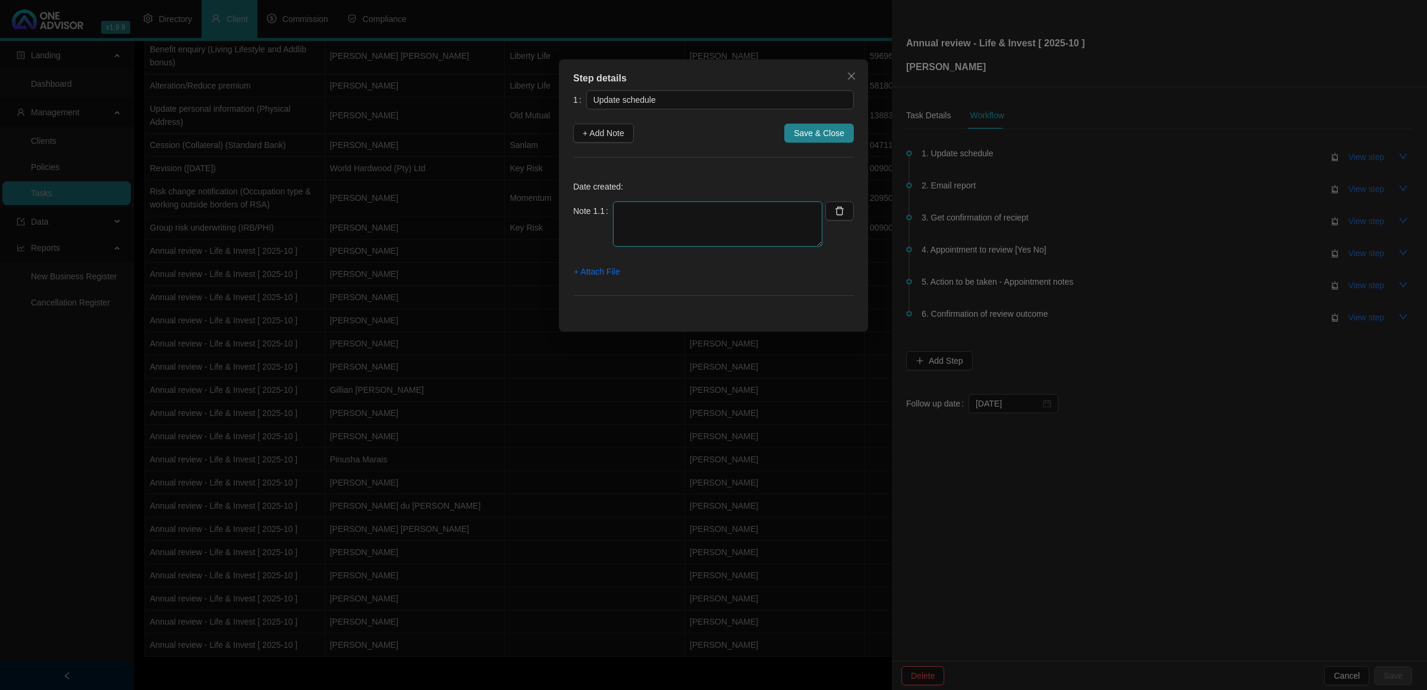
click at [703, 207] on textarea at bounding box center [717, 224] width 209 height 45
type textarea "Update Life - Outstanding Business Old Mutual - Requested from Old mutual"
click at [834, 137] on span "Save & Close" at bounding box center [819, 133] width 51 height 13
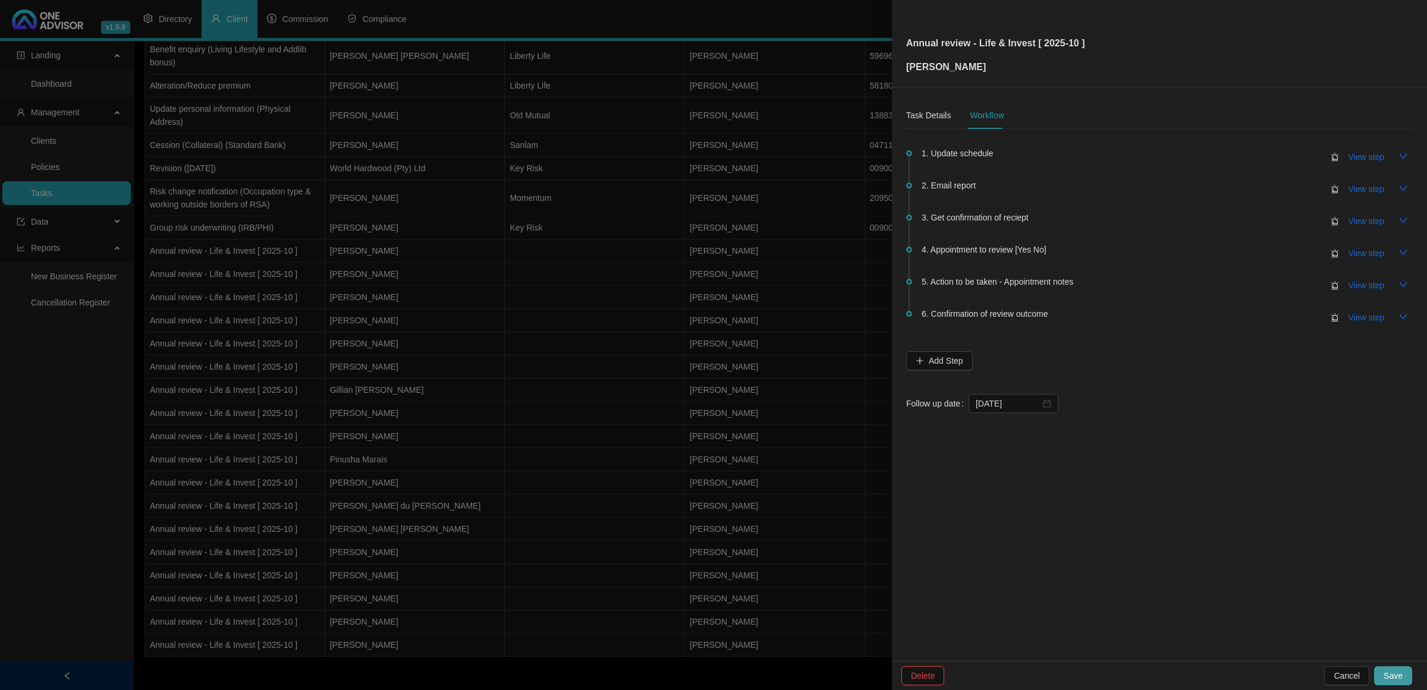
click at [1396, 677] on span "Save" at bounding box center [1392, 675] width 19 height 13
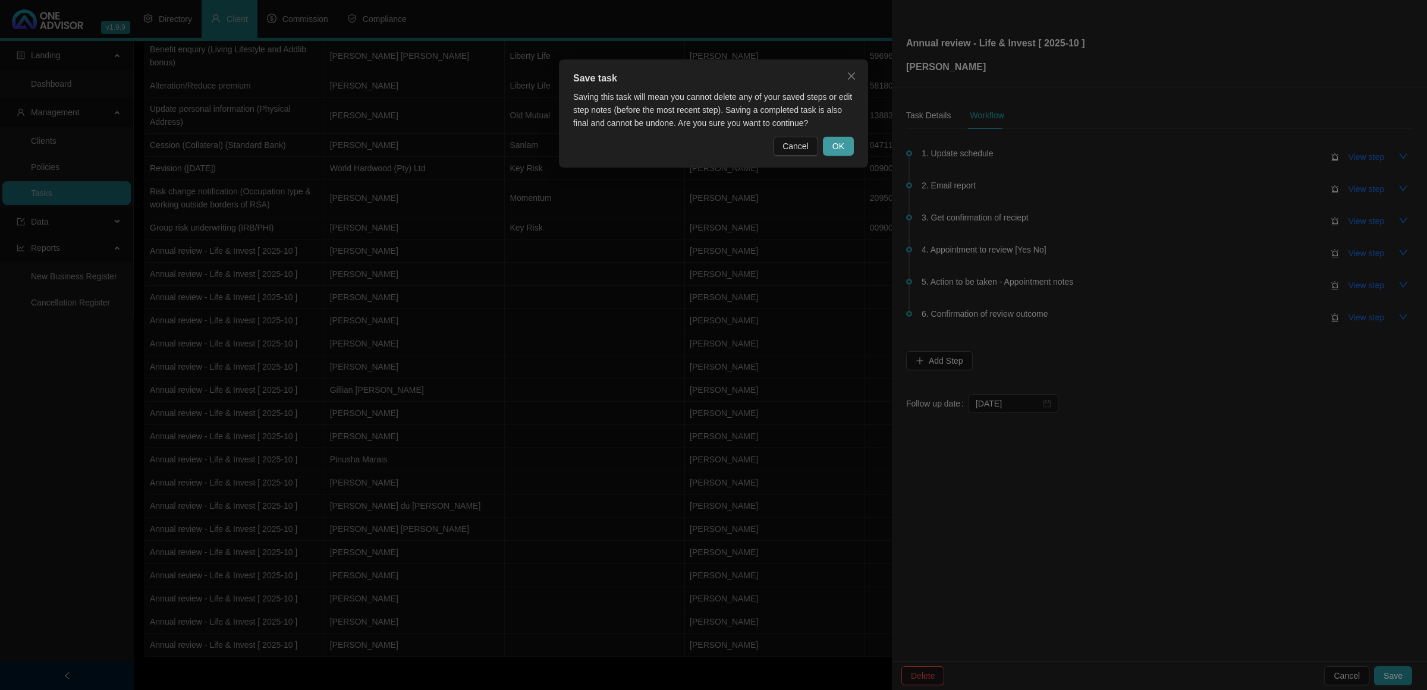
click at [834, 143] on span "OK" at bounding box center [838, 146] width 12 height 13
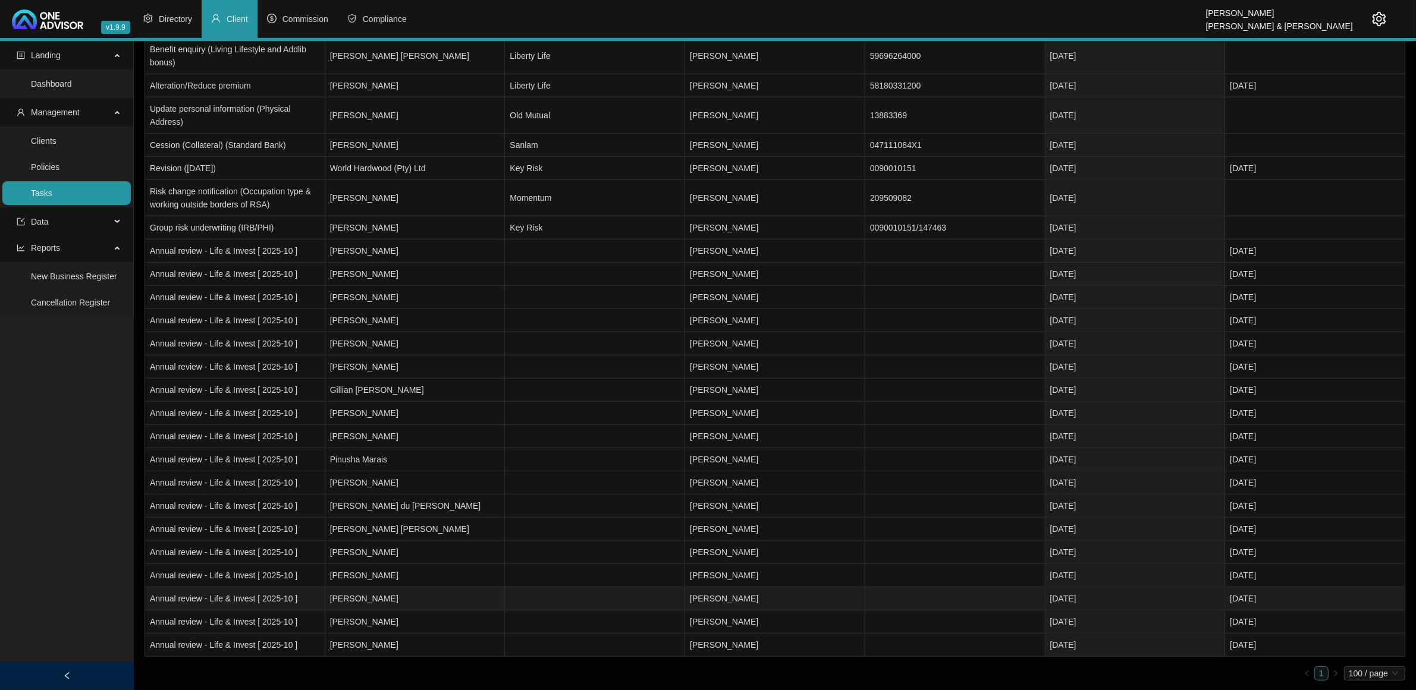
click at [402, 593] on td "[PERSON_NAME]" at bounding box center [415, 598] width 180 height 23
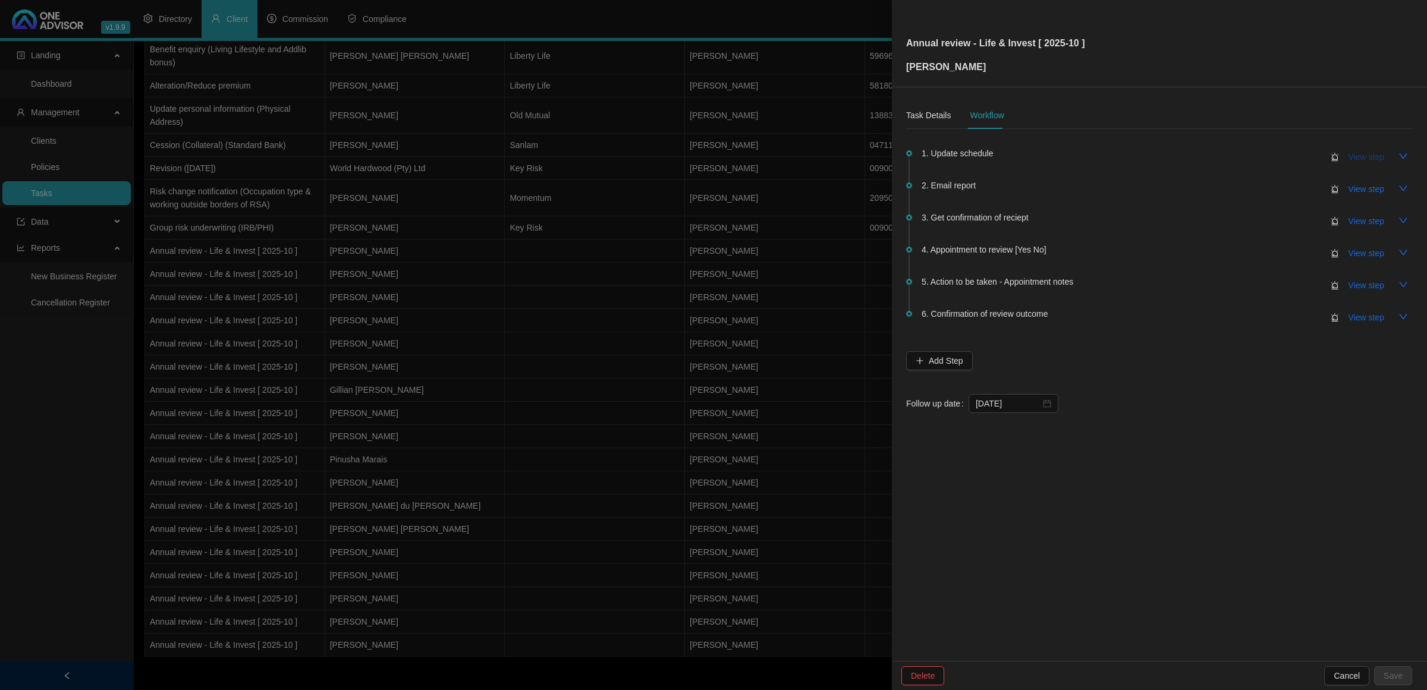
click at [1361, 156] on span "View step" at bounding box center [1366, 156] width 36 height 13
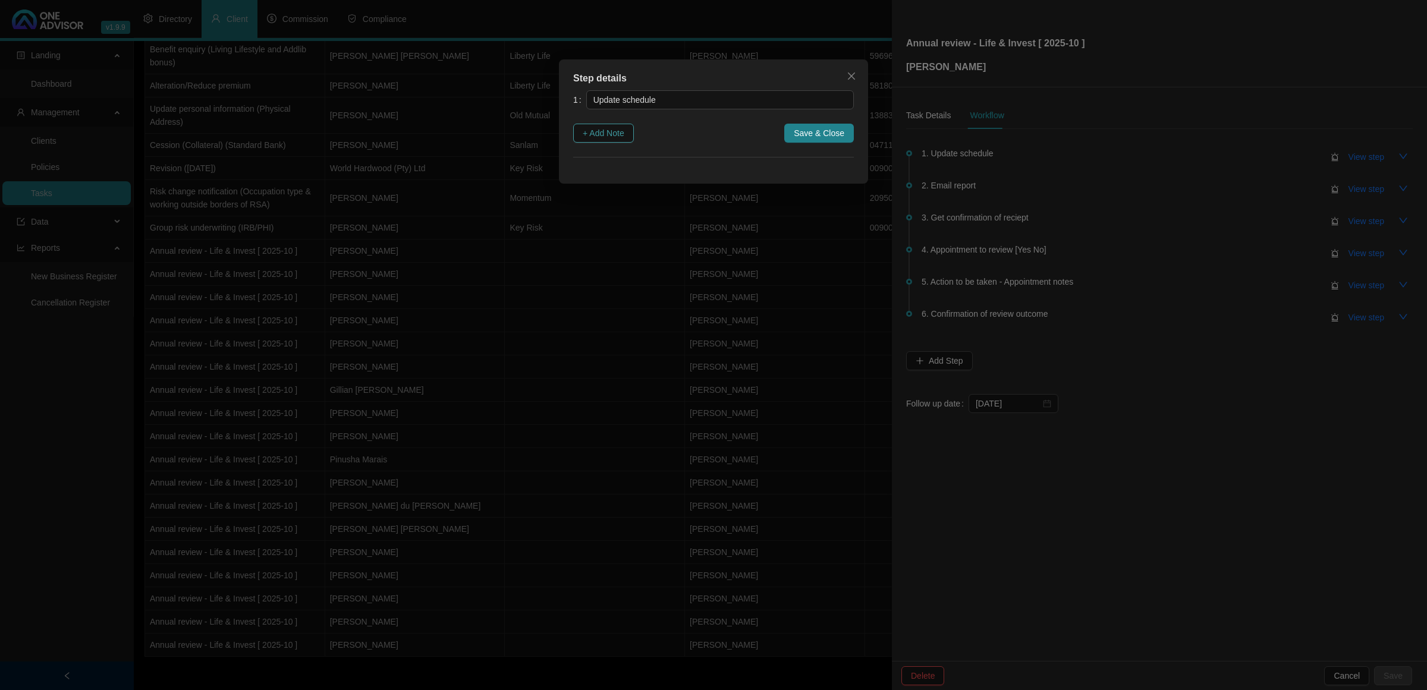
click at [595, 133] on span "+ Add Note" at bounding box center [604, 133] width 42 height 13
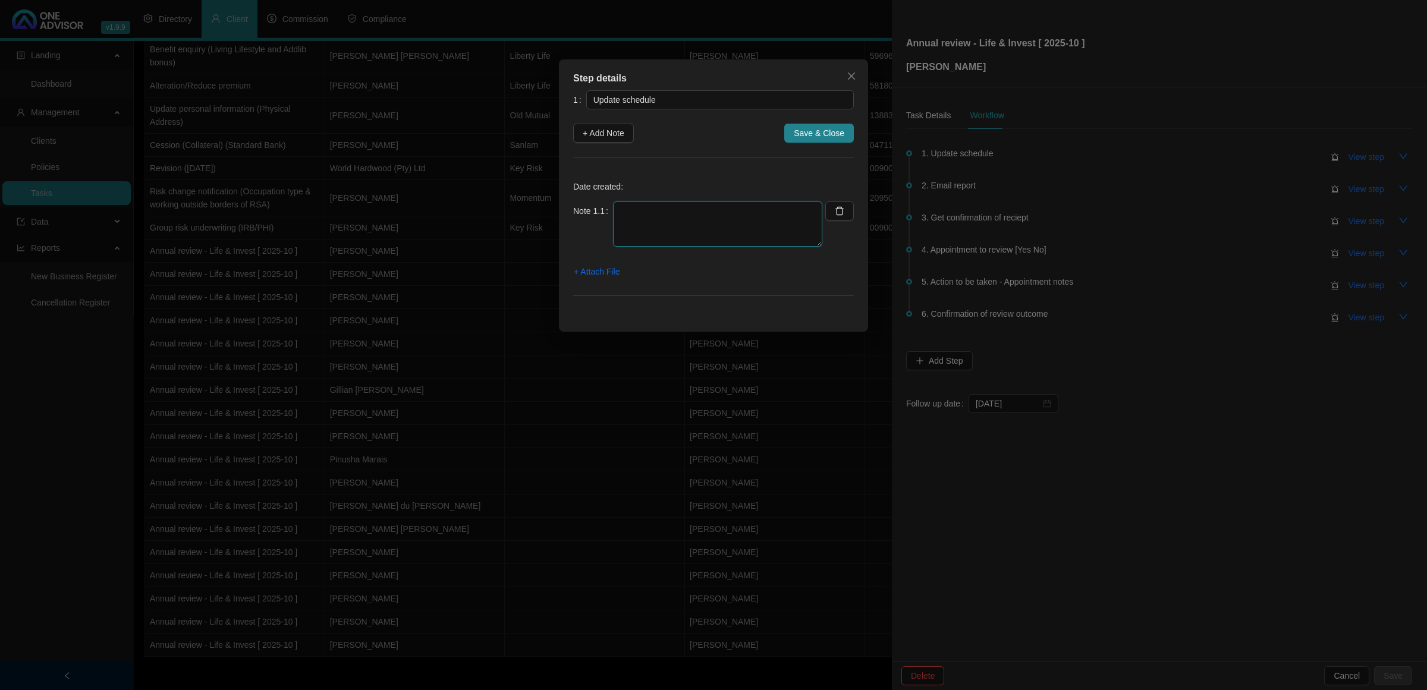
click at [685, 223] on textarea at bounding box center [717, 224] width 209 height 45
type textarea "Life updated"
click at [845, 133] on button "Save & Close" at bounding box center [819, 133] width 70 height 19
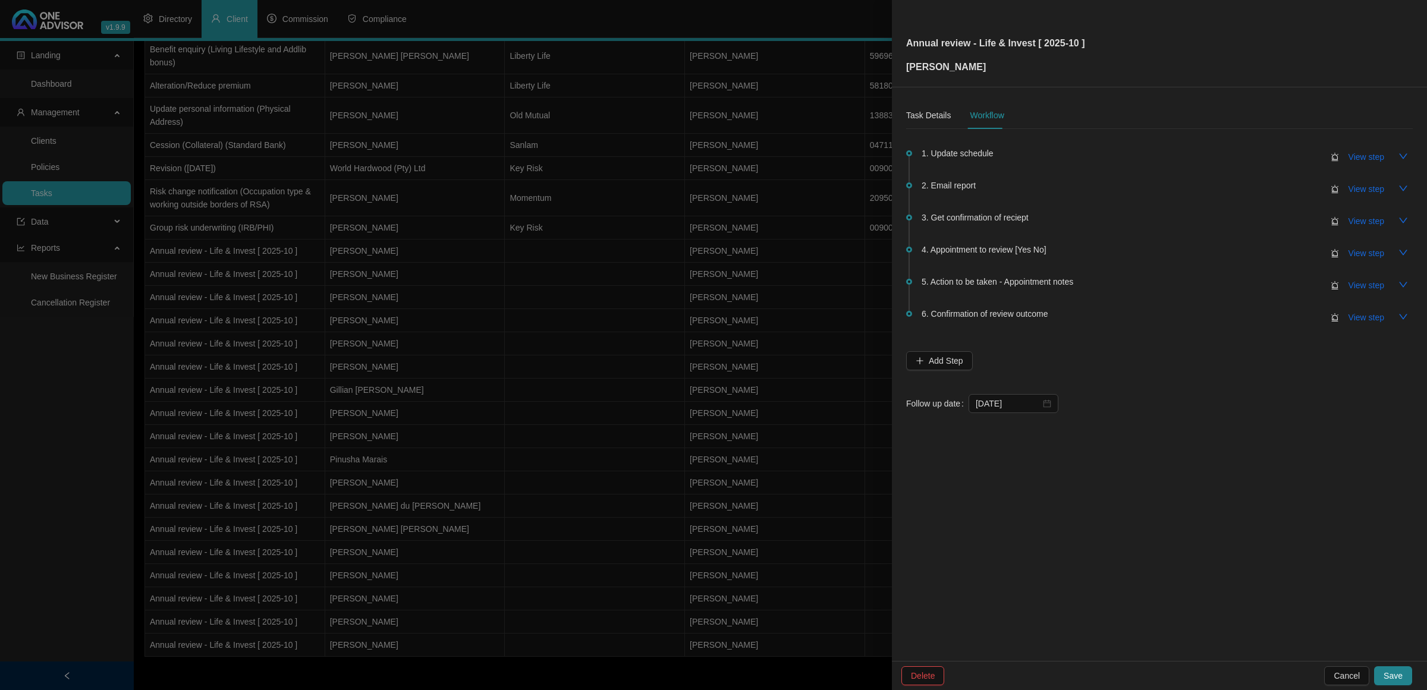
click at [1416, 678] on div "Delete Cancel Save" at bounding box center [1159, 675] width 535 height 29
click at [1412, 678] on div "Delete Cancel Save" at bounding box center [1159, 675] width 535 height 29
click at [1400, 679] on span "Save" at bounding box center [1392, 675] width 19 height 13
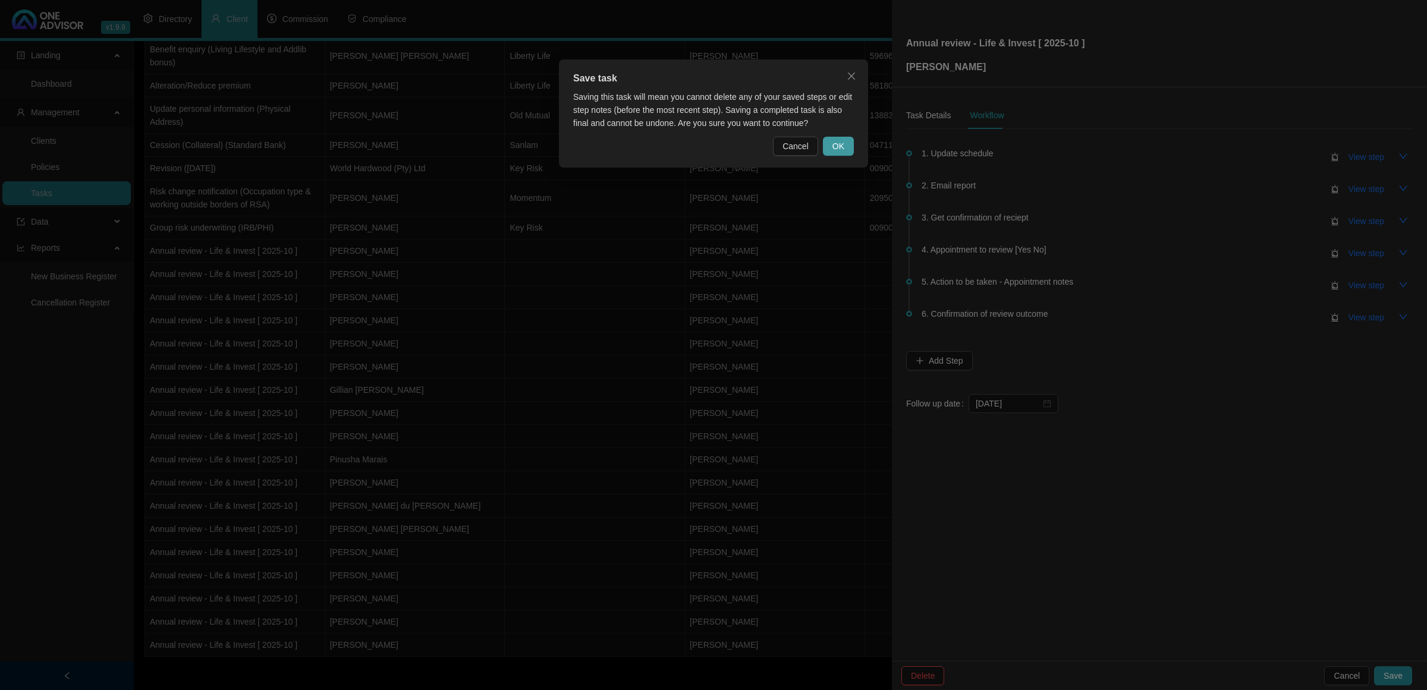
click at [834, 152] on span "OK" at bounding box center [838, 146] width 12 height 13
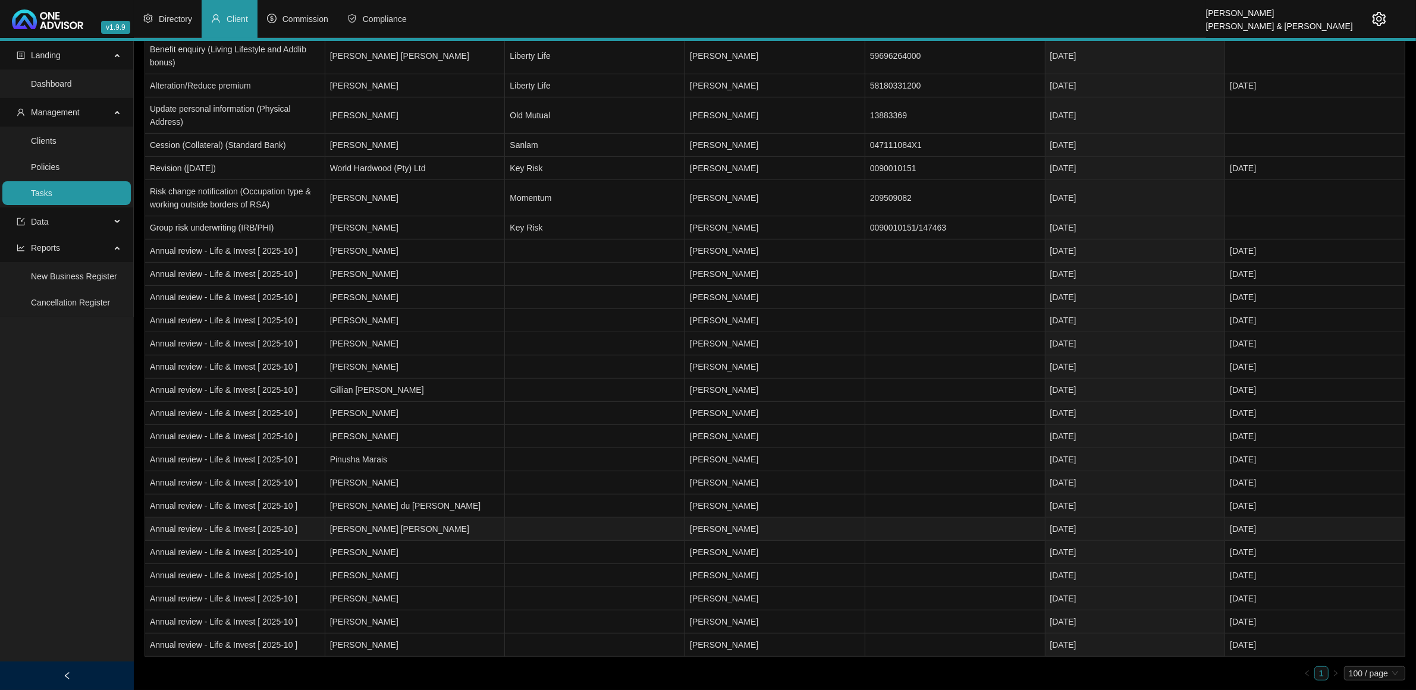
click at [379, 523] on td "[PERSON_NAME] [PERSON_NAME]" at bounding box center [415, 529] width 180 height 23
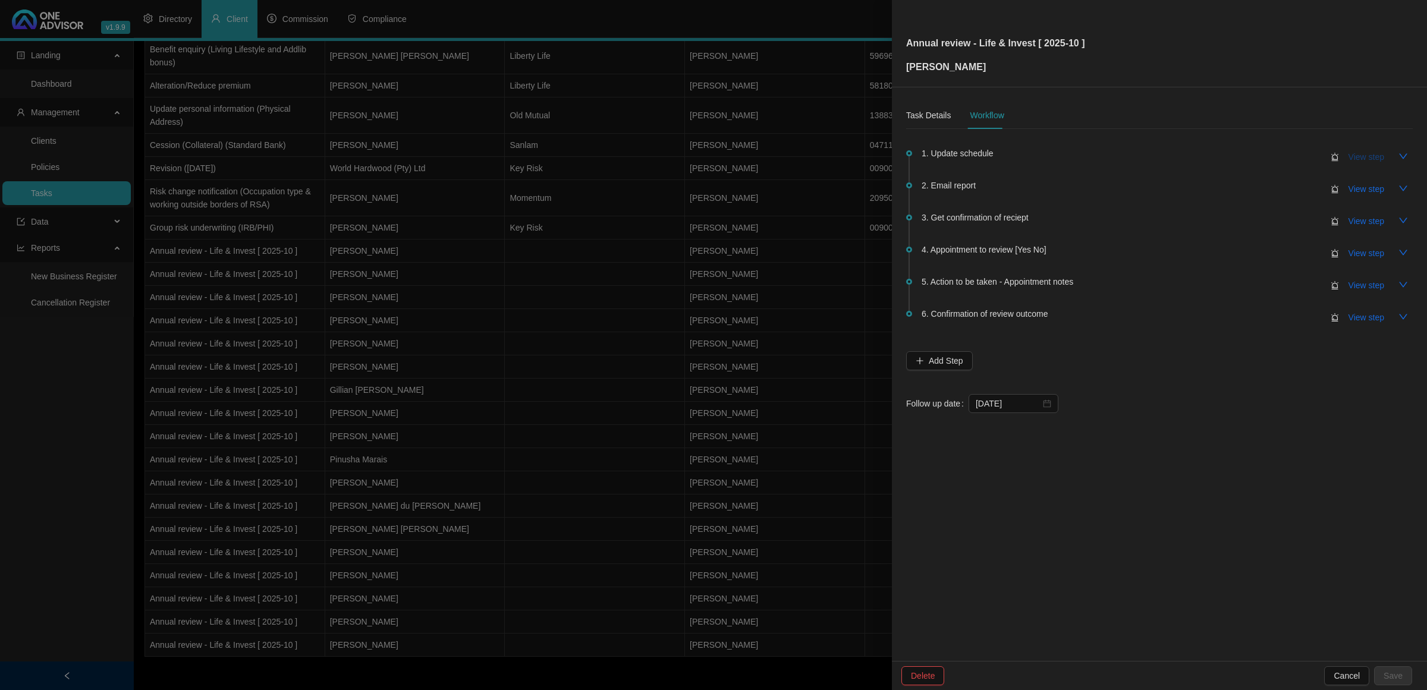
click at [1357, 158] on span "View step" at bounding box center [1366, 156] width 36 height 13
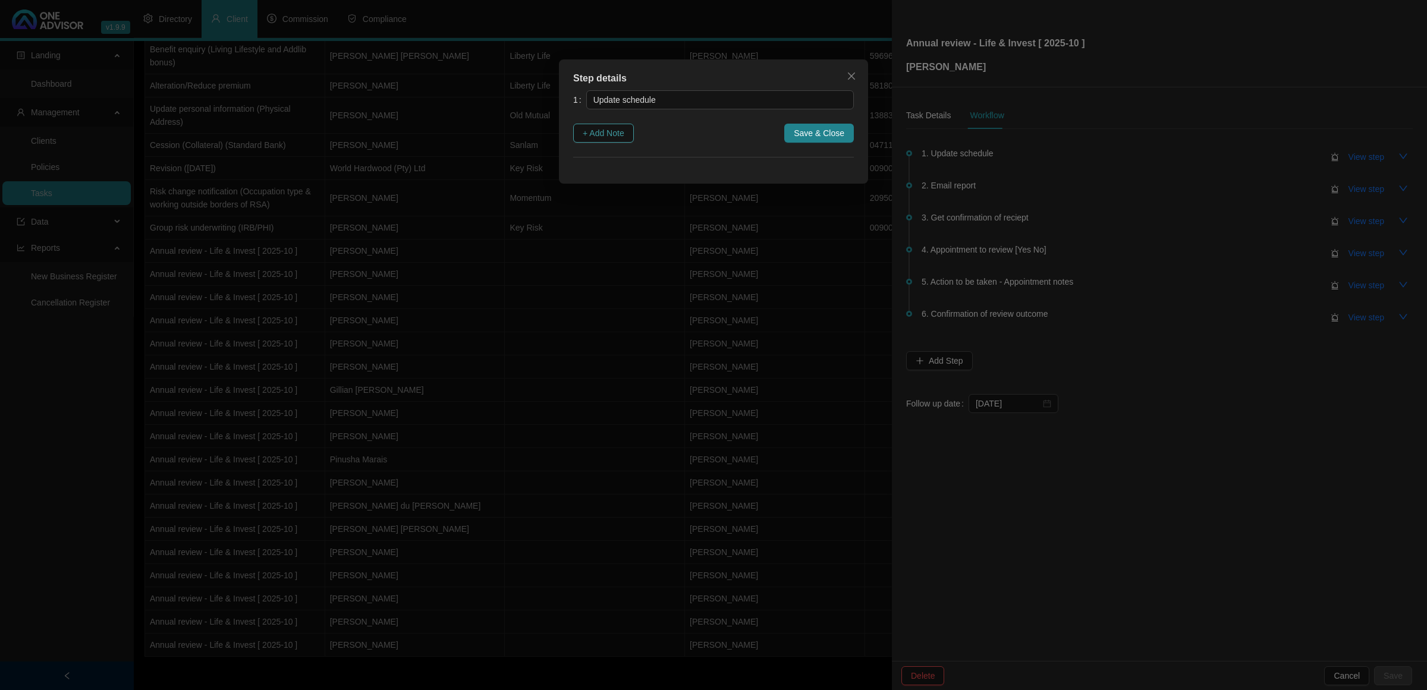
click at [616, 136] on span "+ Add Note" at bounding box center [604, 133] width 42 height 13
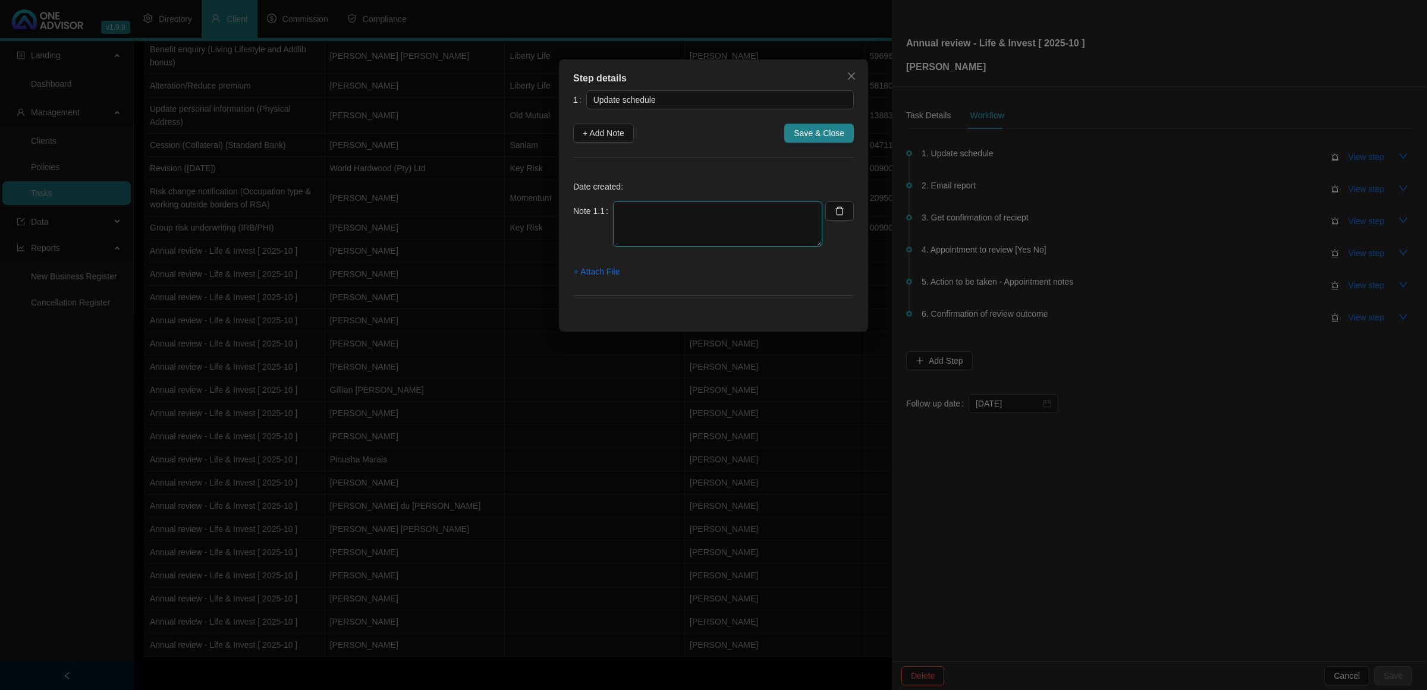
click at [641, 224] on textarea at bounding box center [717, 224] width 209 height 45
type textarea "Life Updated"
click at [813, 134] on span "Save & Close" at bounding box center [819, 133] width 51 height 13
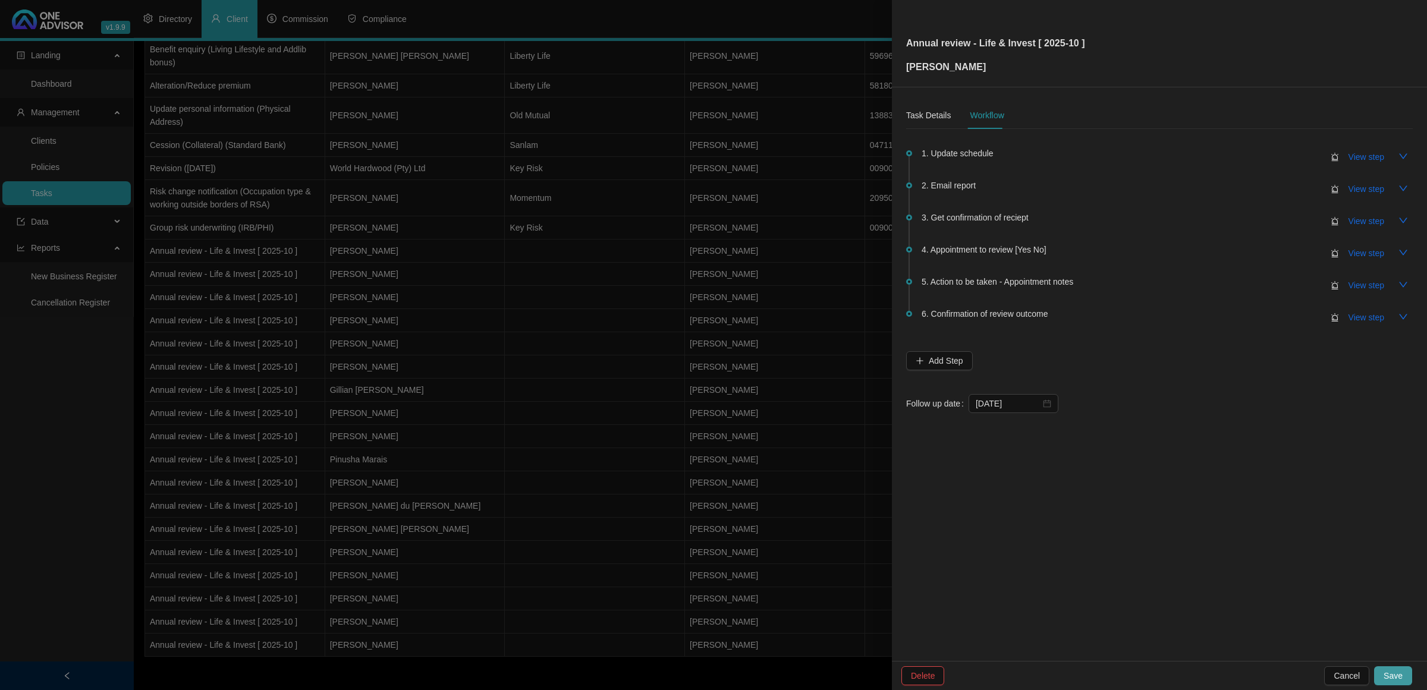
click at [1406, 677] on button "Save" at bounding box center [1393, 675] width 38 height 19
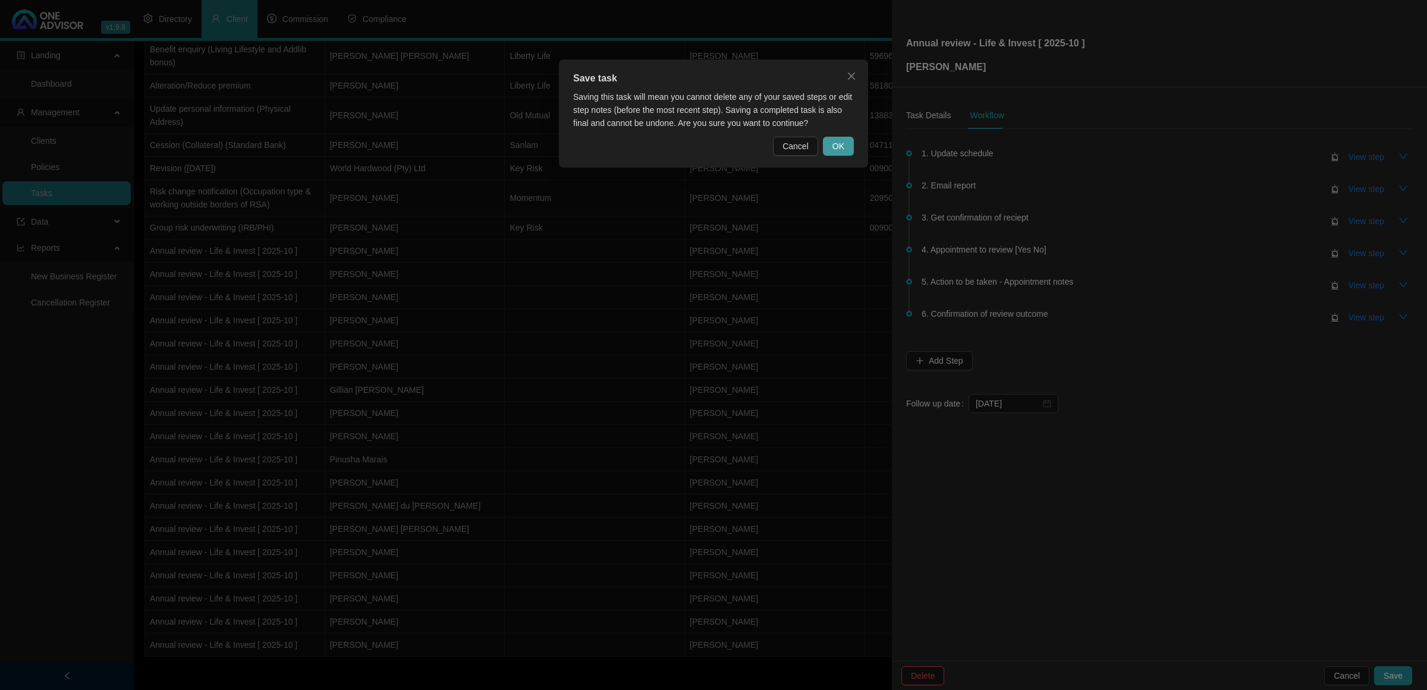
click at [837, 149] on span "OK" at bounding box center [838, 146] width 12 height 13
